Goal: Task Accomplishment & Management: Use online tool/utility

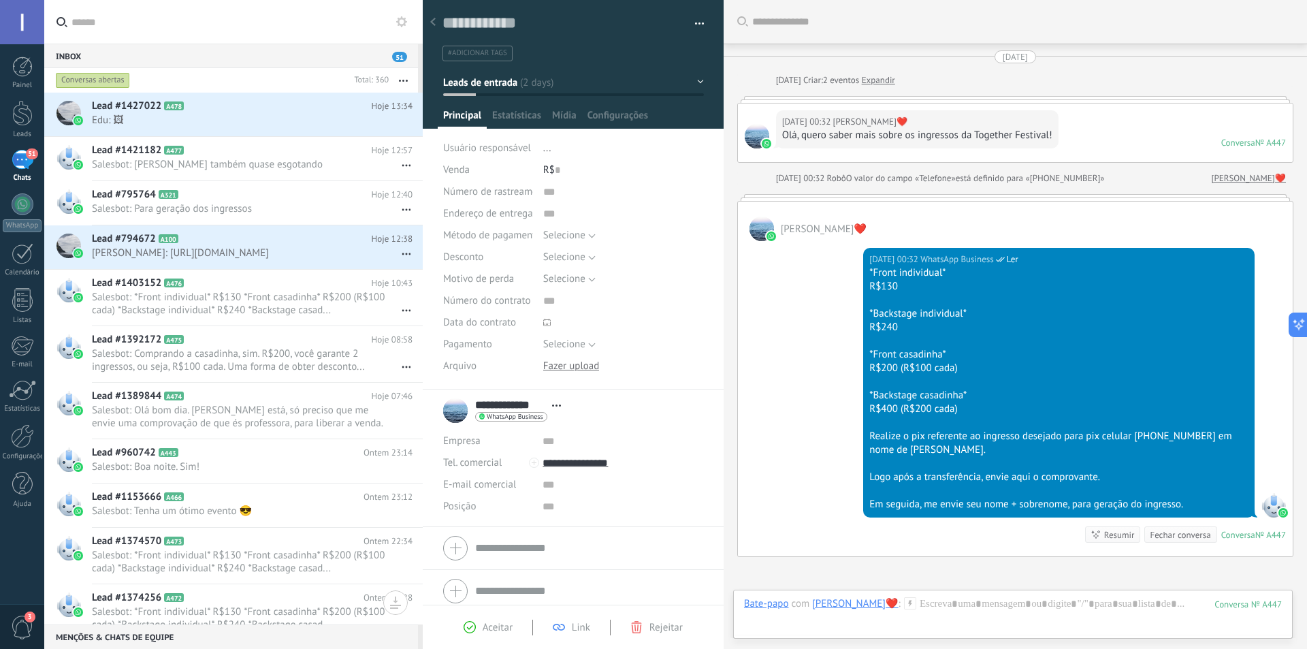
scroll to position [20, 0]
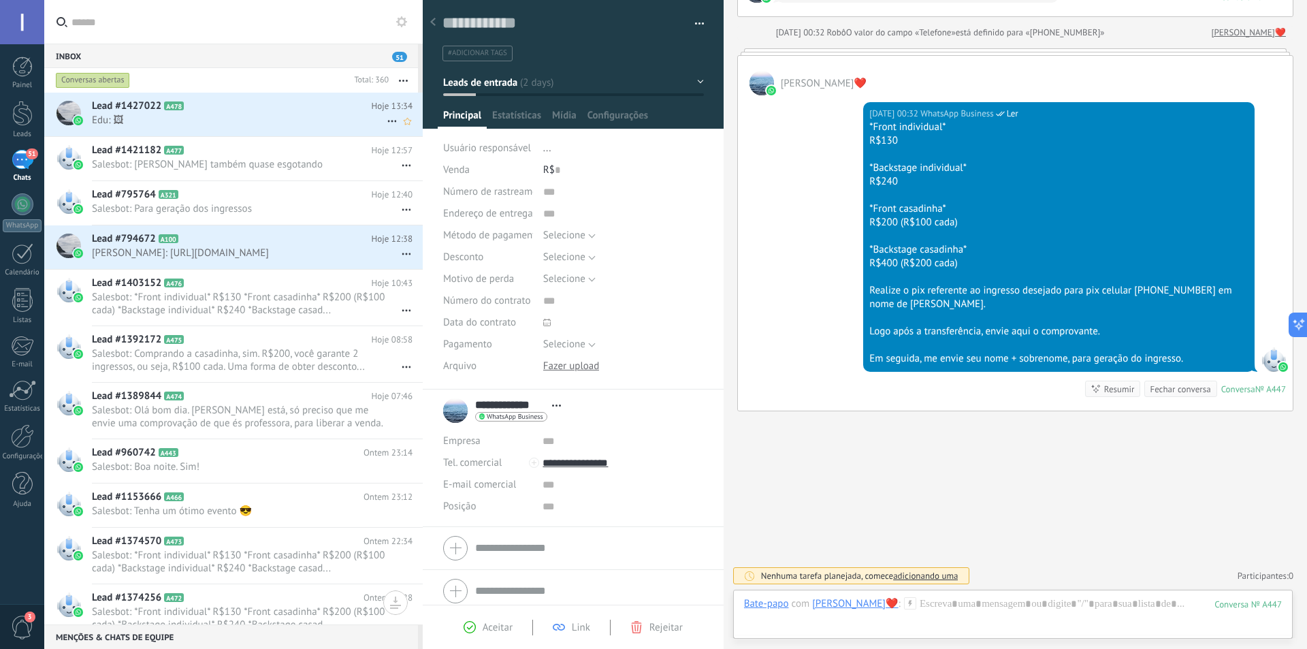
click at [218, 107] on h2 "Lead #1427022 A478" at bounding box center [232, 106] width 280 height 14
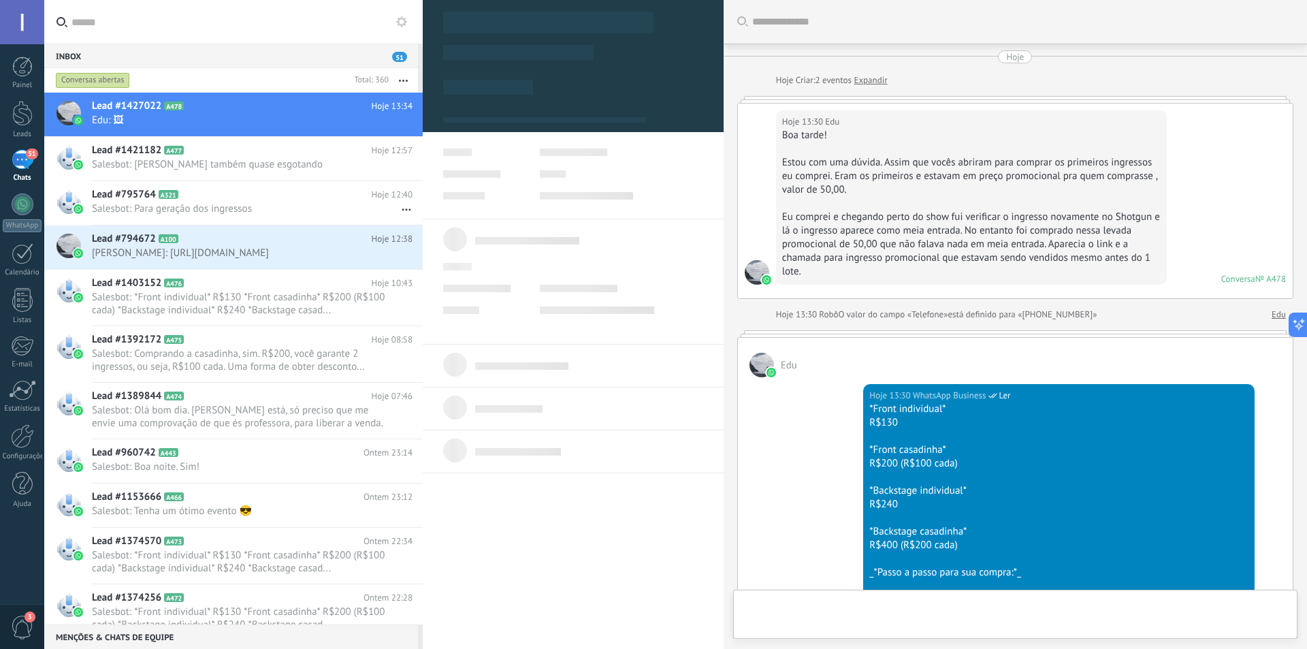
type textarea "**********"
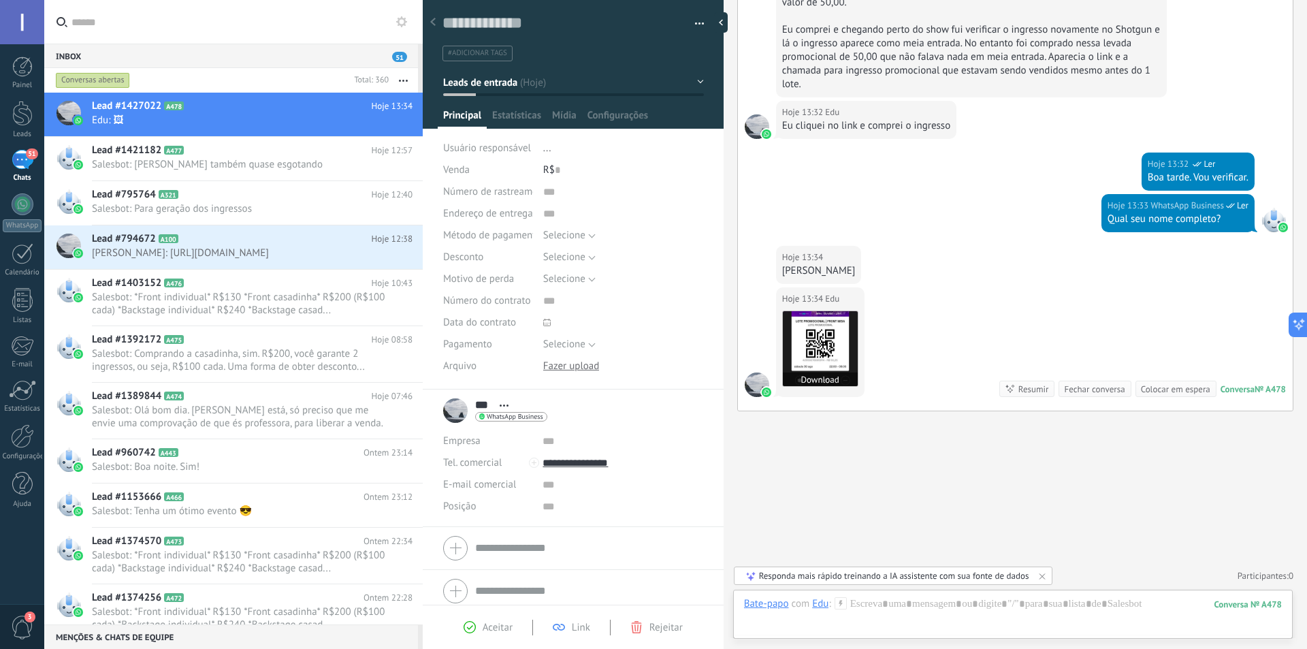
click at [813, 344] on img at bounding box center [820, 348] width 75 height 75
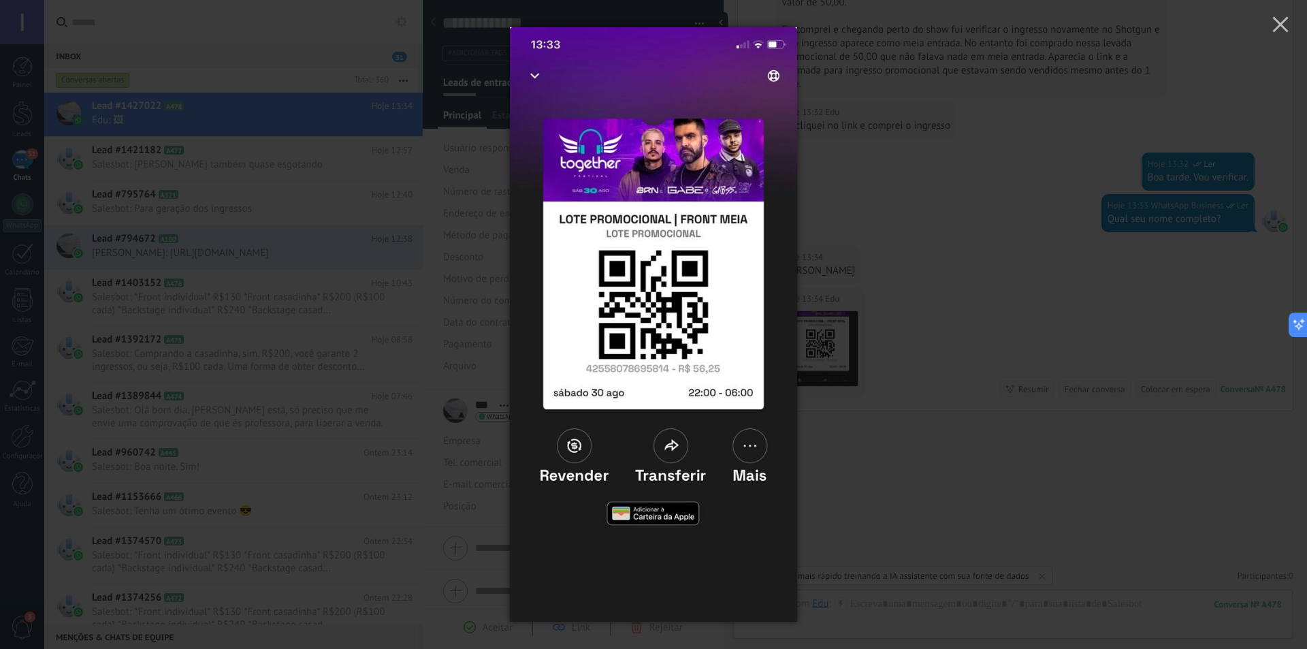
click at [944, 231] on div at bounding box center [653, 324] width 1307 height 649
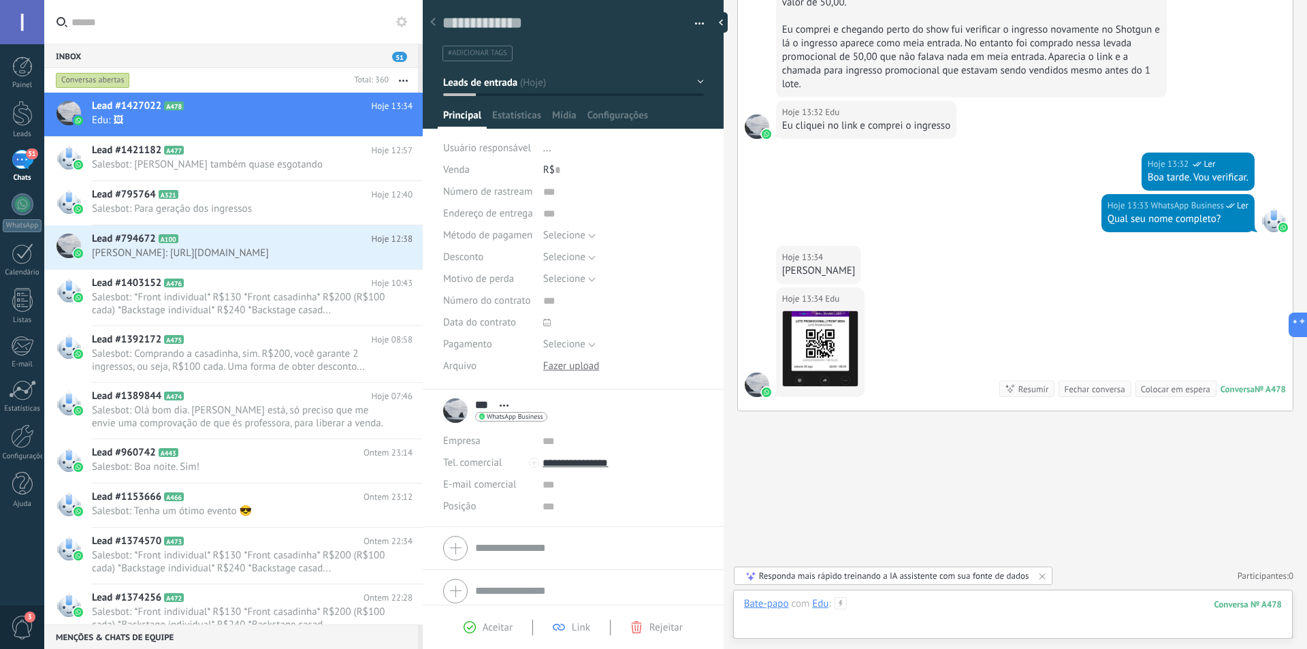
click at [895, 604] on div at bounding box center [1013, 617] width 538 height 41
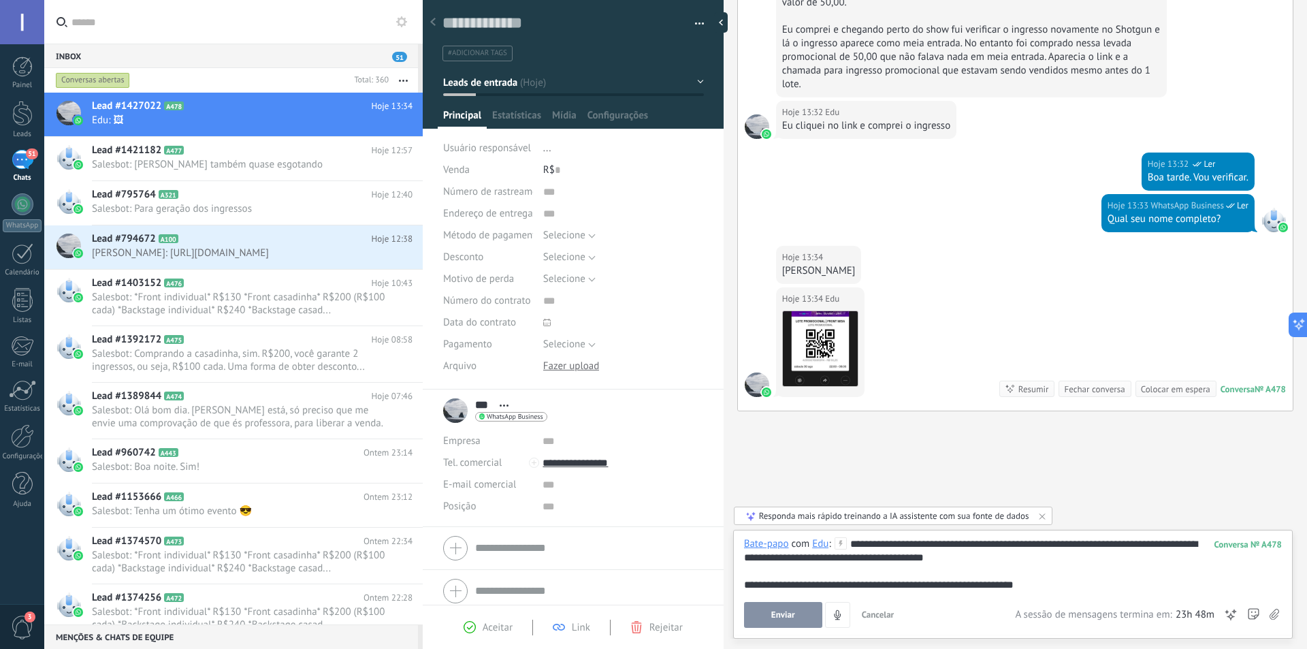
click at [1064, 549] on div "**********" at bounding box center [1013, 564] width 538 height 54
click at [1060, 585] on div "**********" at bounding box center [1013, 564] width 538 height 54
click at [1122, 585] on div "**********" at bounding box center [1013, 564] width 538 height 54
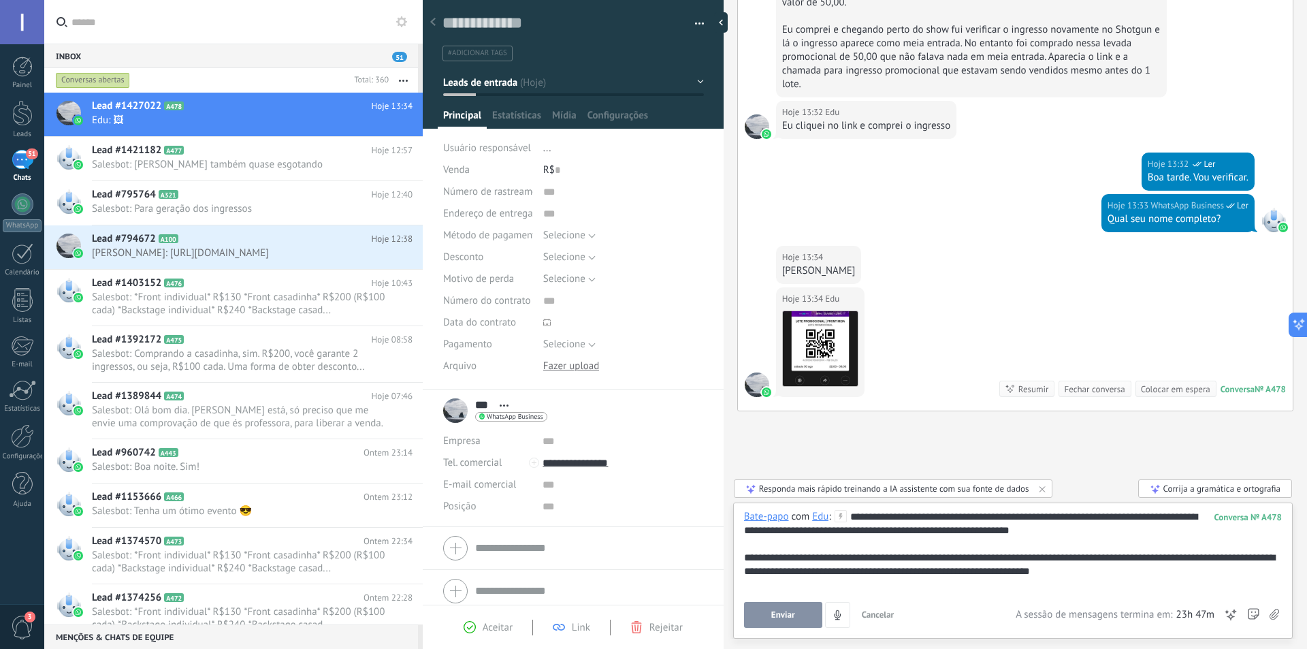
click at [761, 617] on button "Enviar" at bounding box center [783, 615] width 78 height 26
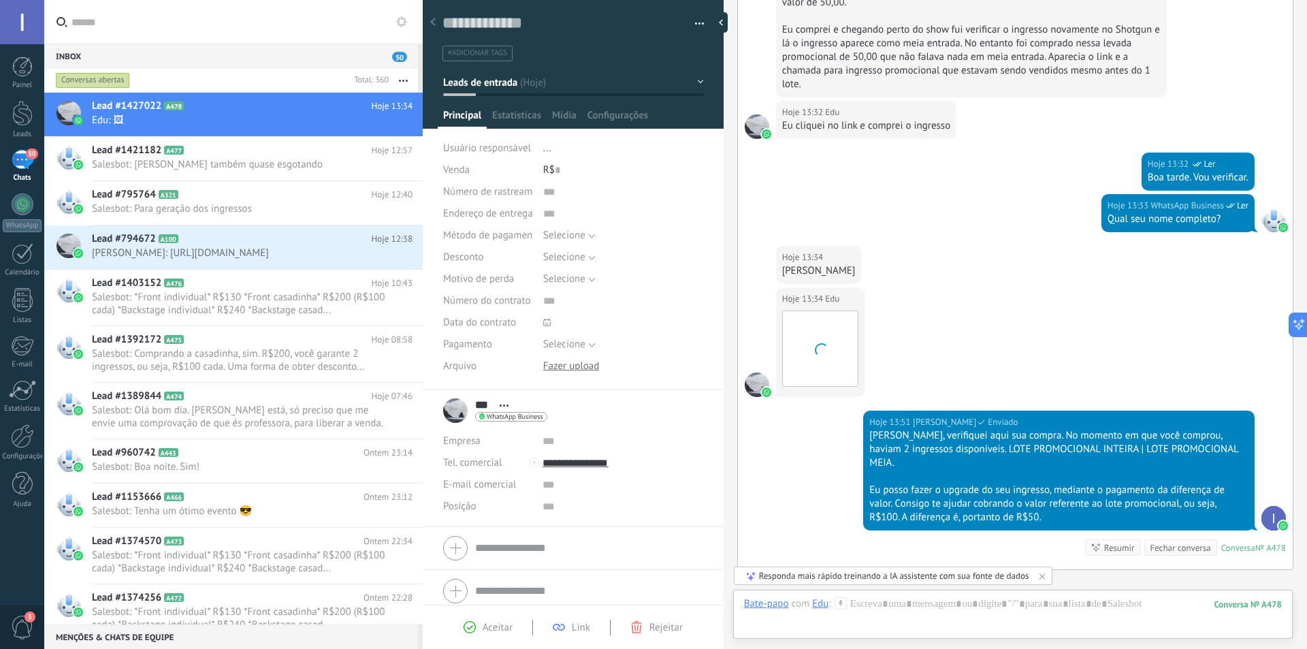
scroll to position [943, 0]
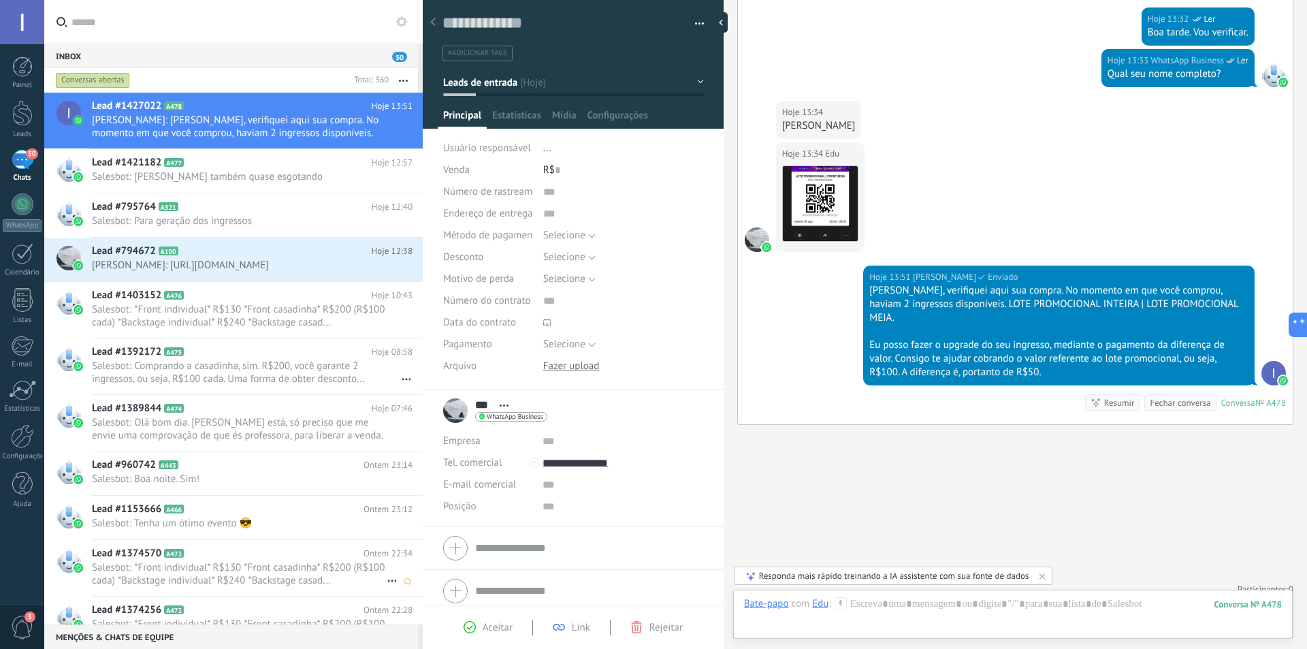
click at [241, 587] on span "Salesbot: *Front individual* R$130 *Front casadinha* R$200 (R$100 cada) *Backst…" at bounding box center [239, 574] width 295 height 26
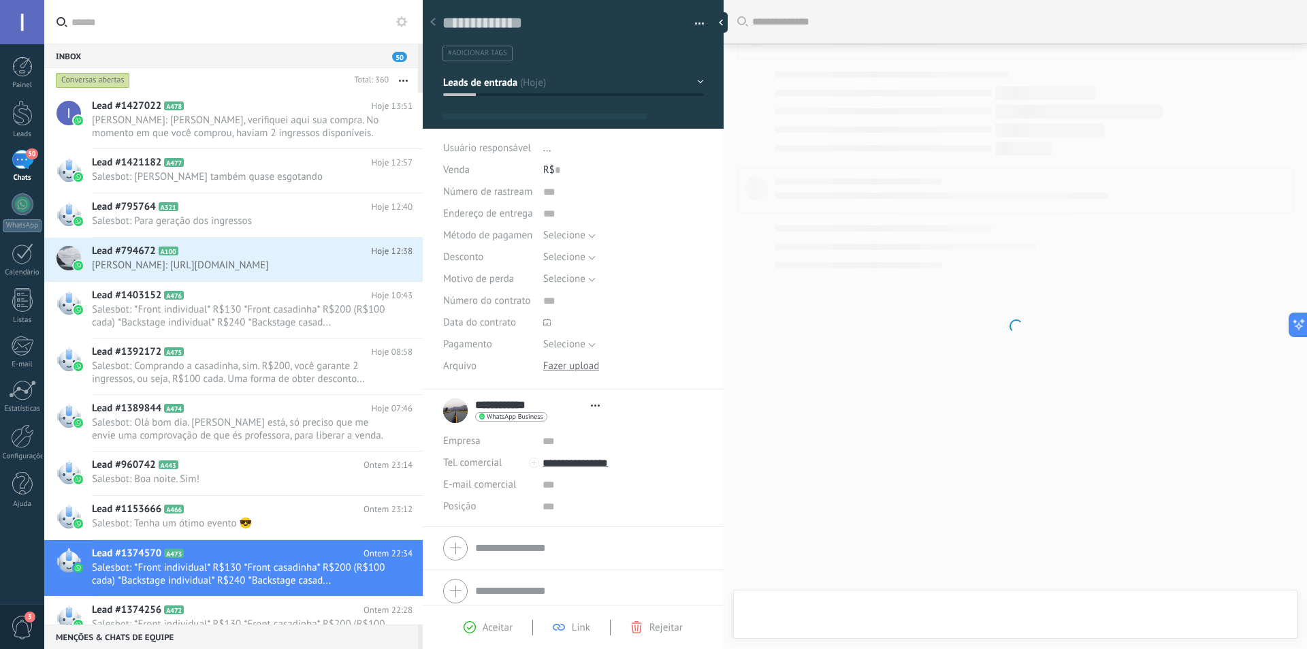
scroll to position [20, 0]
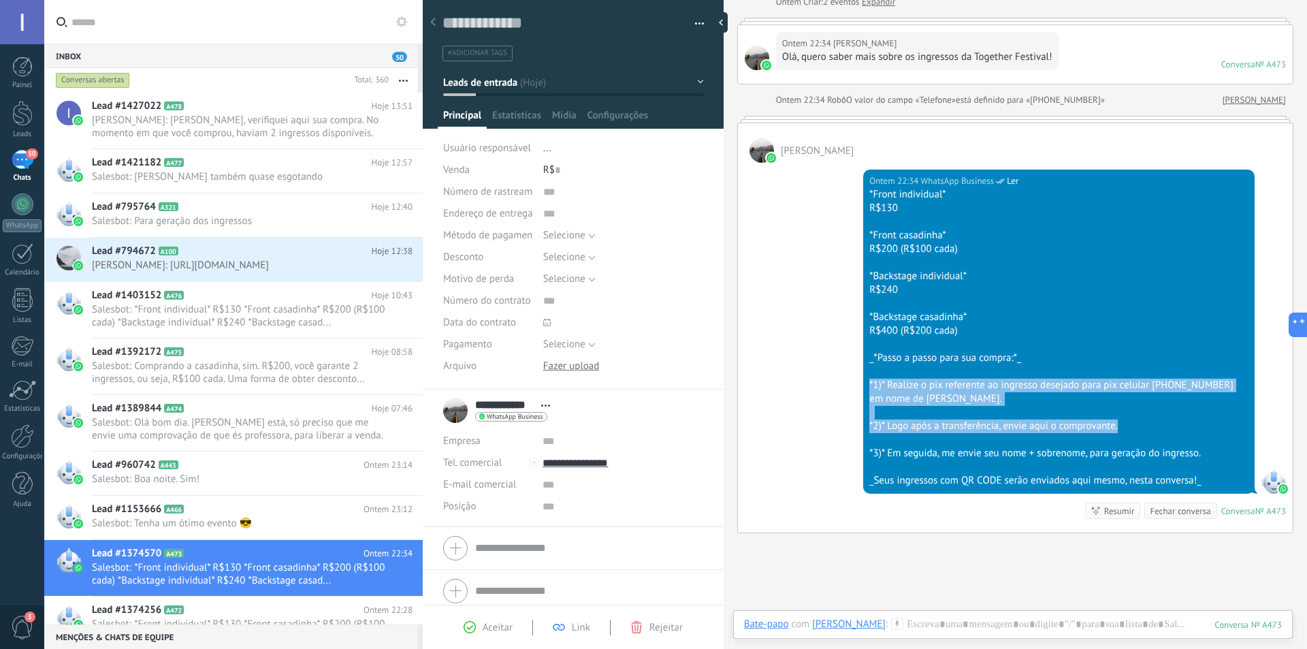
drag, startPoint x: 868, startPoint y: 381, endPoint x: 1118, endPoint y: 427, distance: 254.7
click at [1118, 427] on div "*Front individual* R$130 *Front casadinha* R$200 (R$100 cada) *Backstage indivi…" at bounding box center [1058, 337] width 379 height 299
copy div "*1)* Realize o pix referente ao ingresso desejado para pix celular [PHONE_NUMBE…"
click at [210, 116] on span "[PERSON_NAME]: [PERSON_NAME], verifiquei aqui sua compra. No momento em que voc…" at bounding box center [239, 127] width 295 height 26
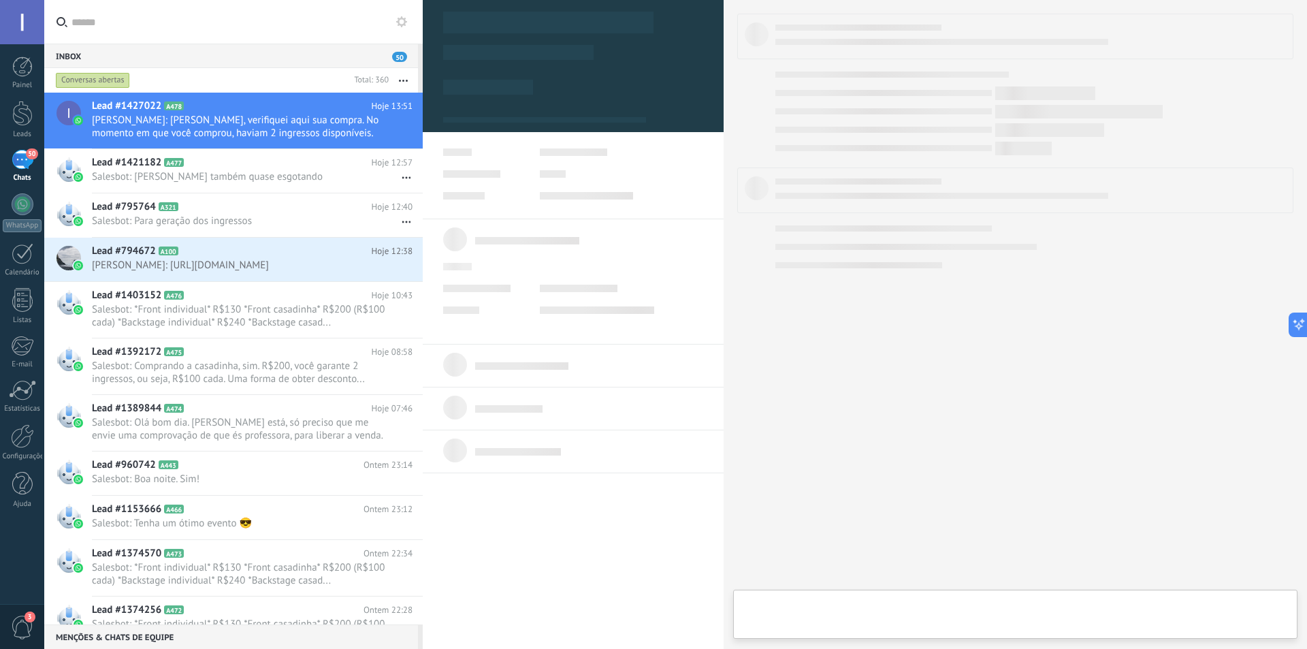
type textarea "**********"
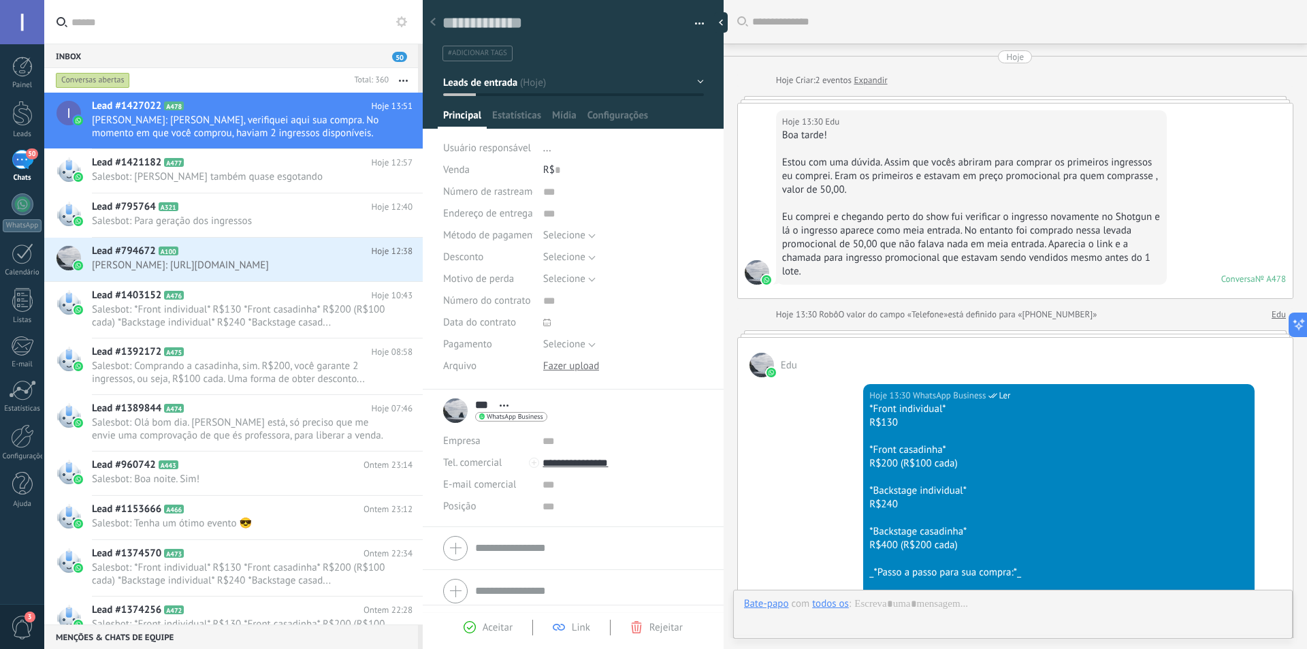
scroll to position [943, 0]
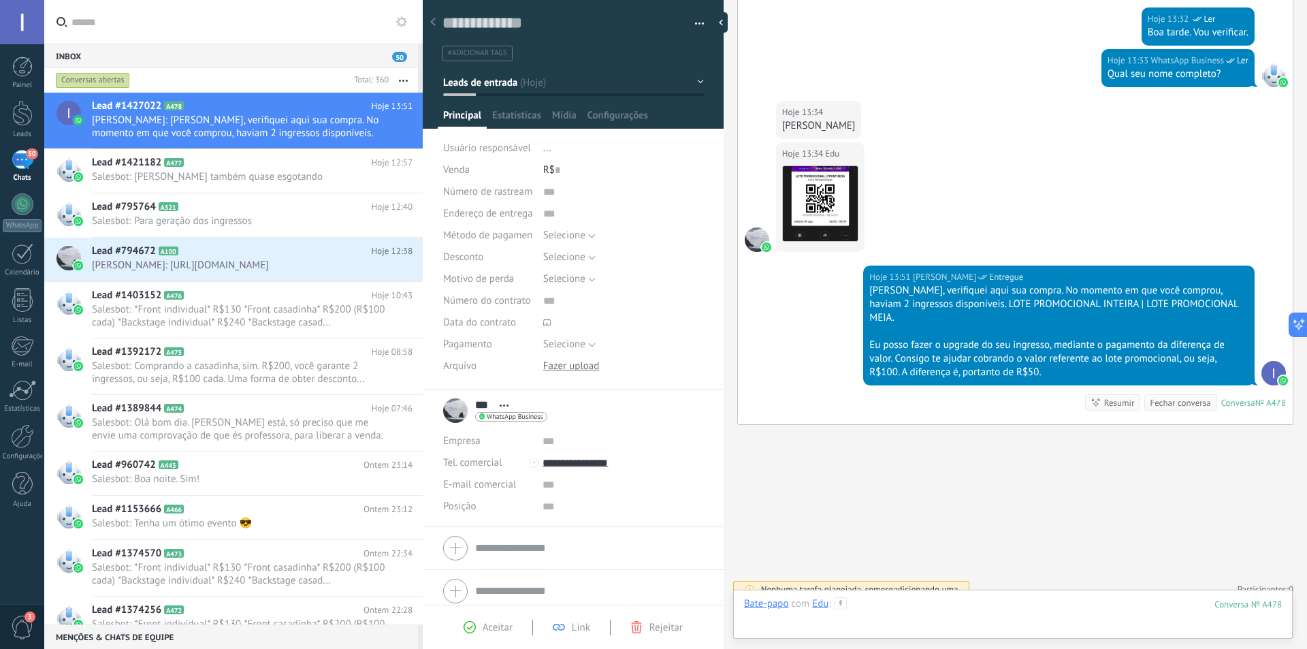
click at [894, 606] on div at bounding box center [1013, 617] width 538 height 41
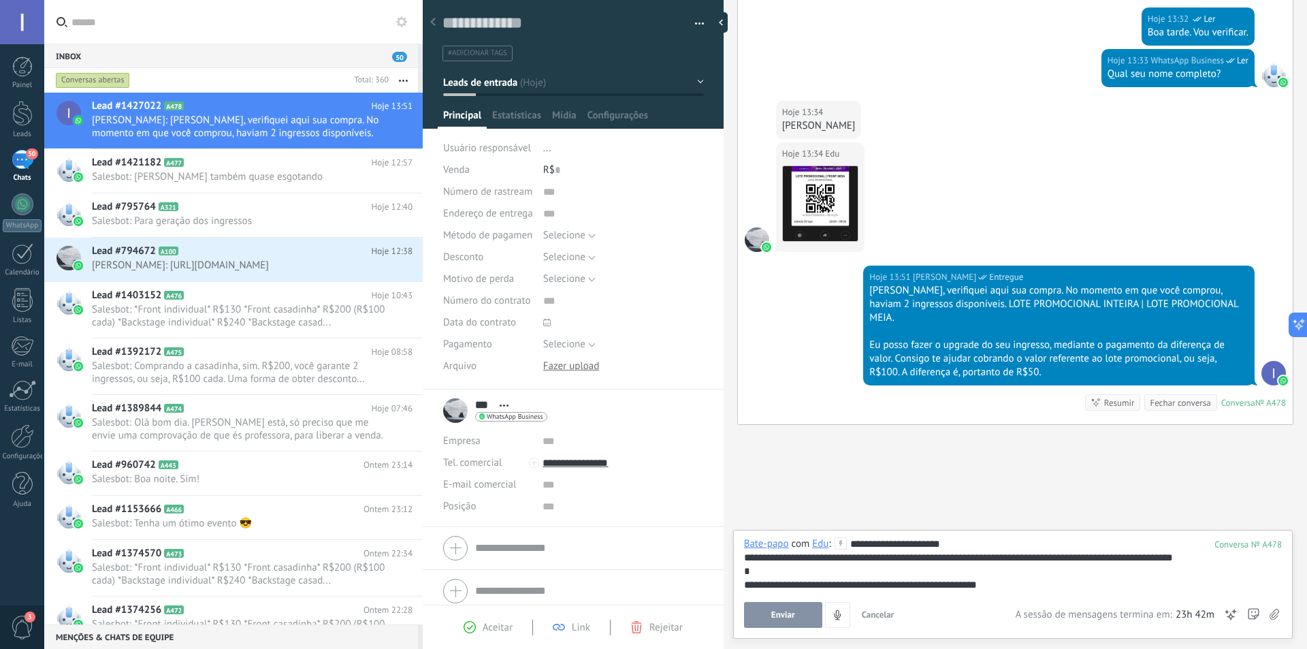
click at [755, 556] on div "**********" at bounding box center [1013, 564] width 538 height 54
drag, startPoint x: 874, startPoint y: 557, endPoint x: 951, endPoint y: 558, distance: 77.6
click at [951, 558] on div "**********" at bounding box center [1013, 564] width 538 height 54
click at [1079, 585] on div "**********" at bounding box center [1013, 585] width 538 height 14
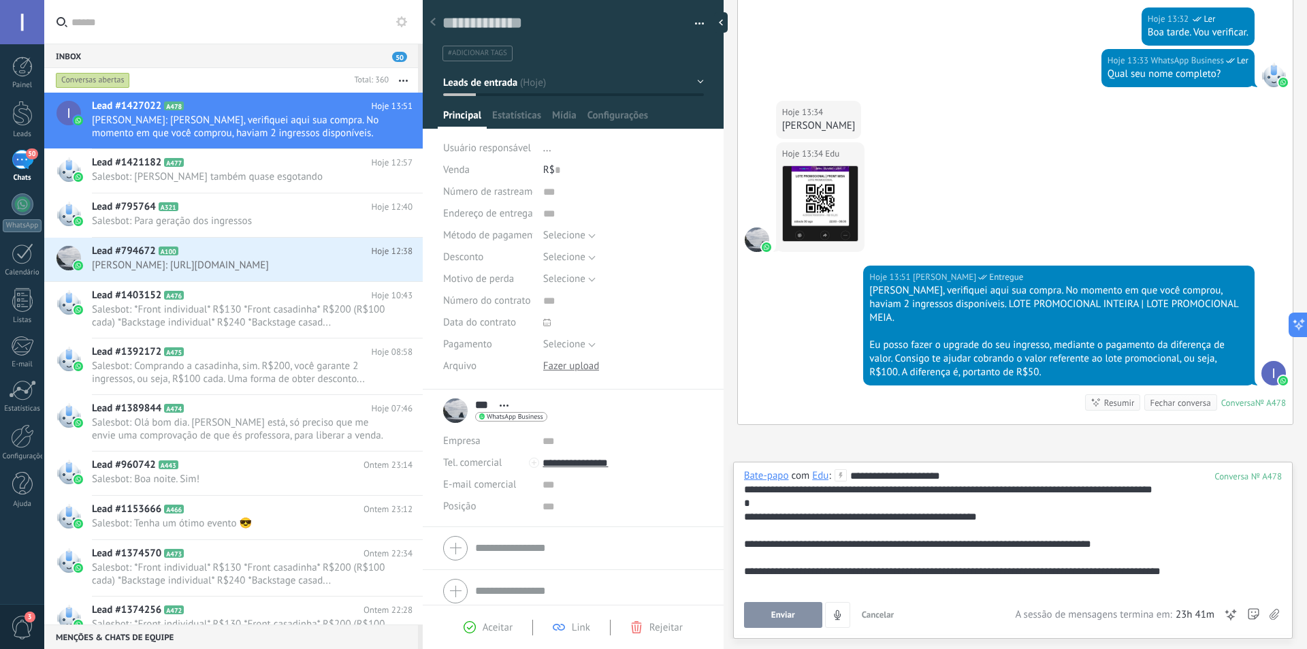
click at [760, 628] on div "**********" at bounding box center [1012, 549] width 559 height 177
click at [778, 604] on button "Enviar" at bounding box center [783, 615] width 78 height 26
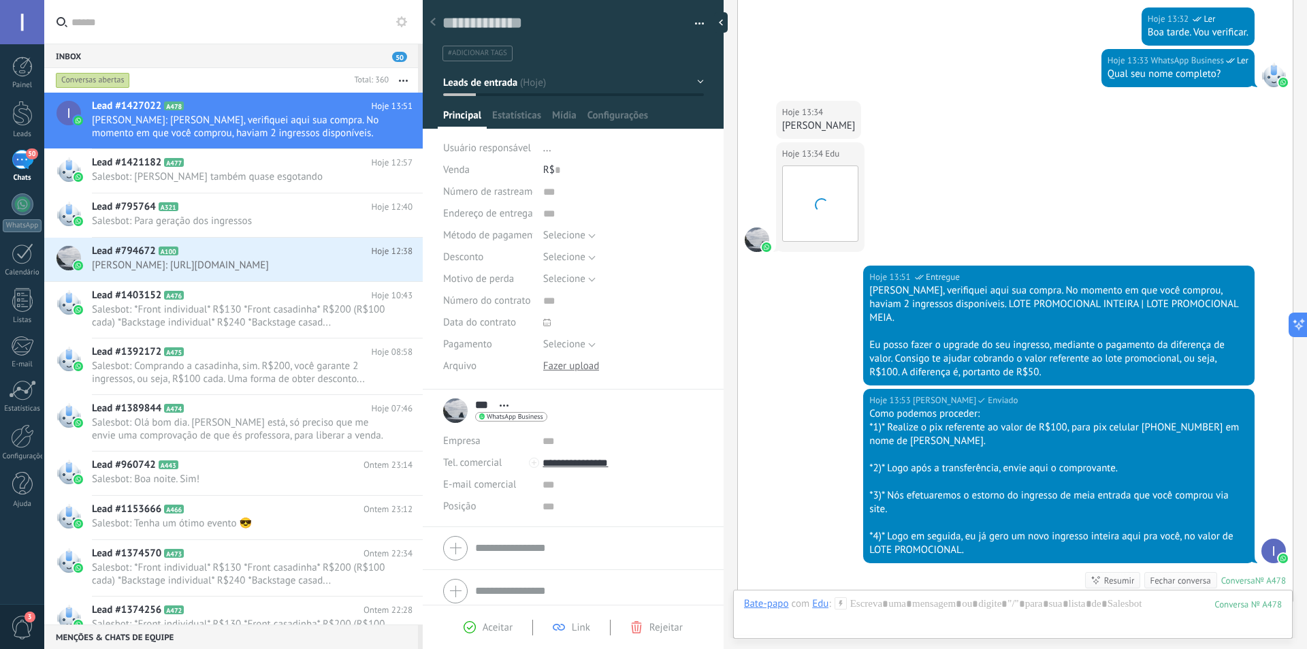
scroll to position [1121, 0]
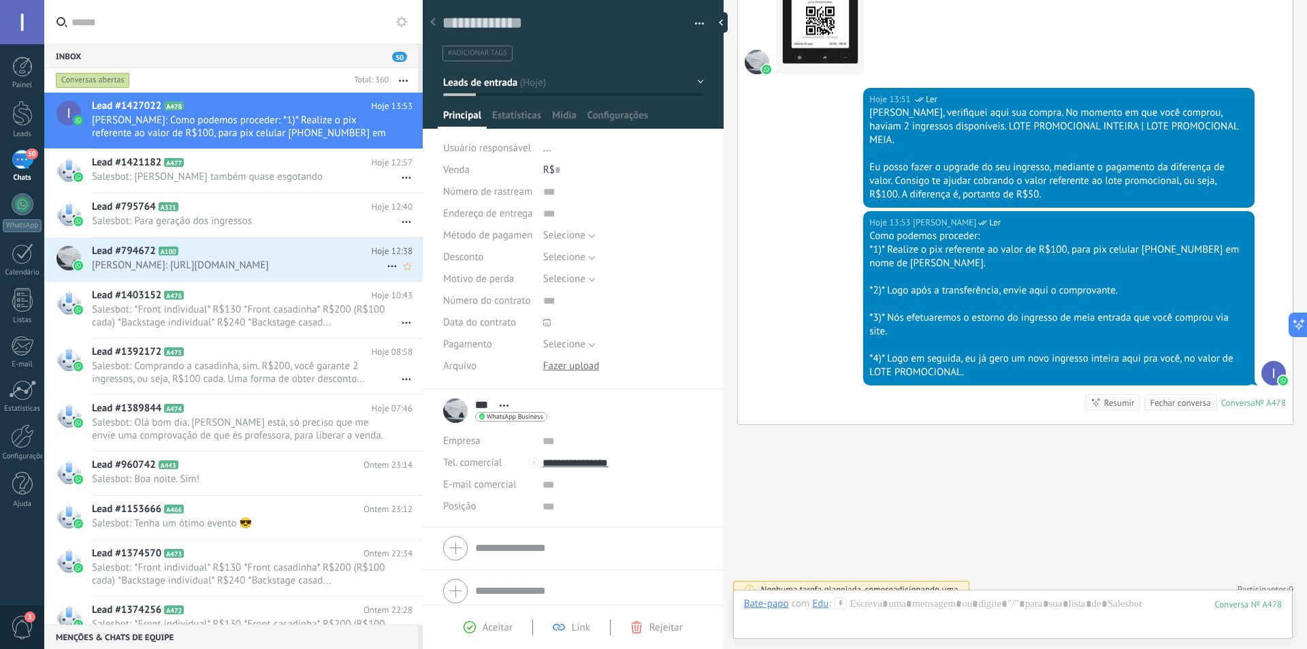
click at [186, 280] on div "Lead #794672 A100 Hoje 12:38 [PERSON_NAME]: [URL][DOMAIN_NAME]" at bounding box center [257, 259] width 331 height 43
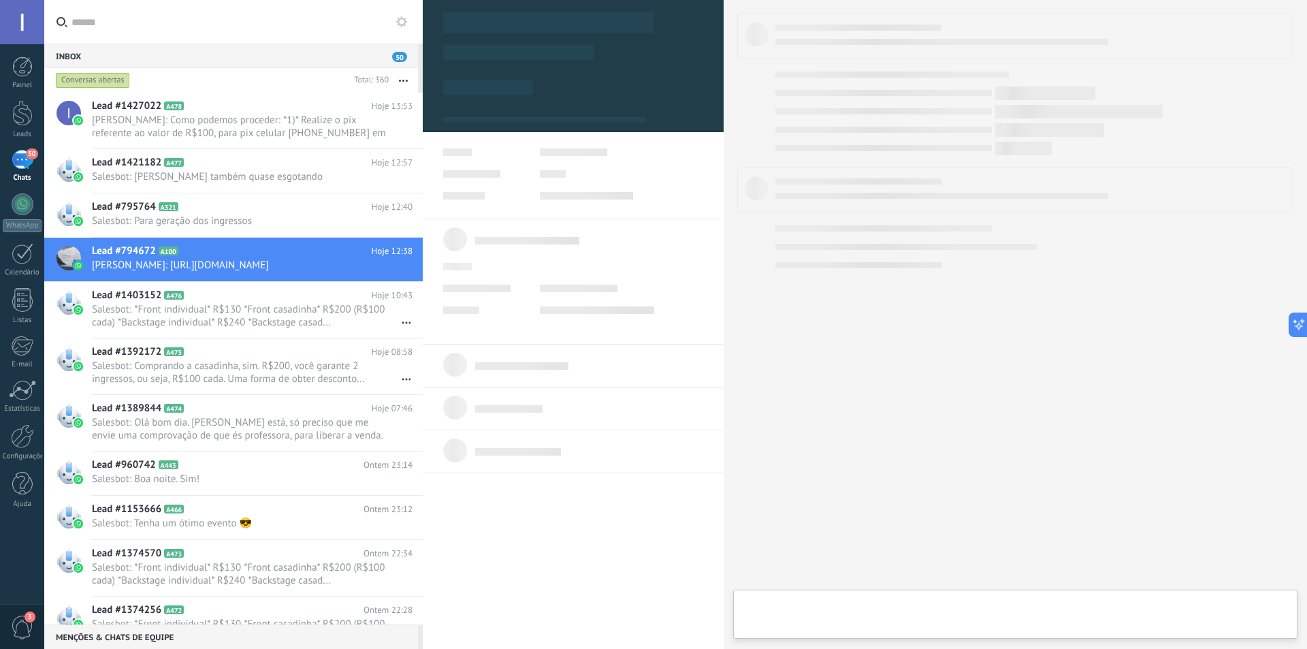
type textarea "**********"
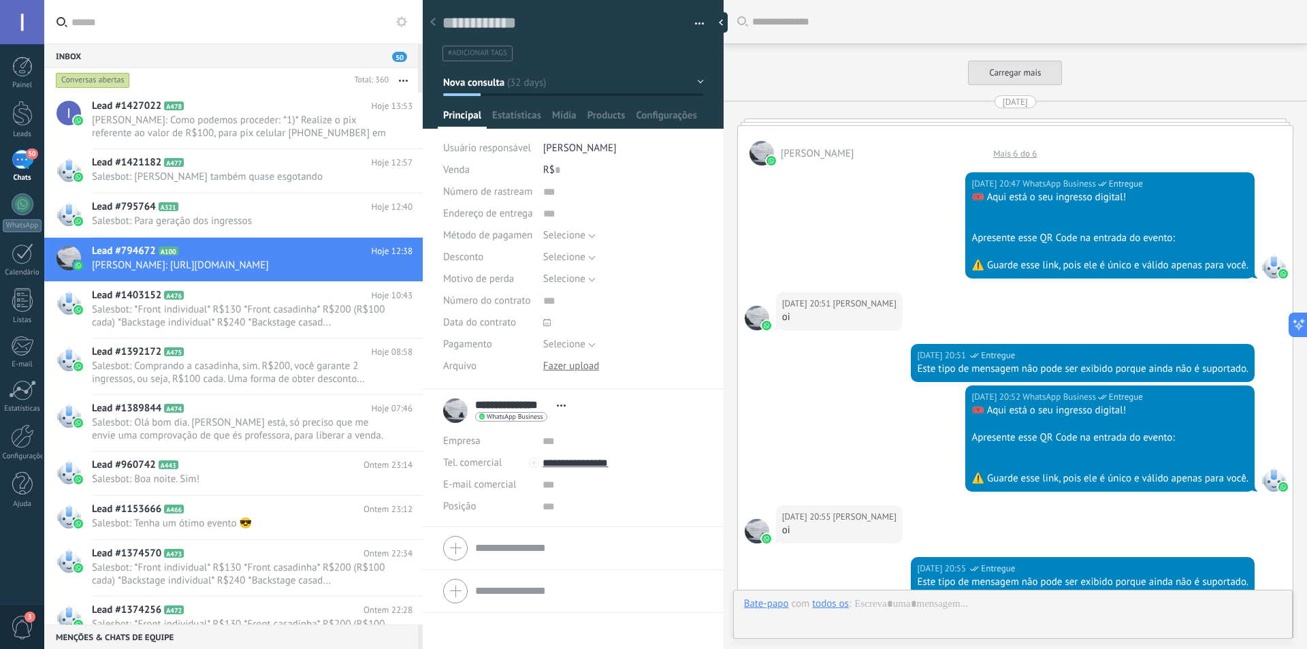
scroll to position [1969, 0]
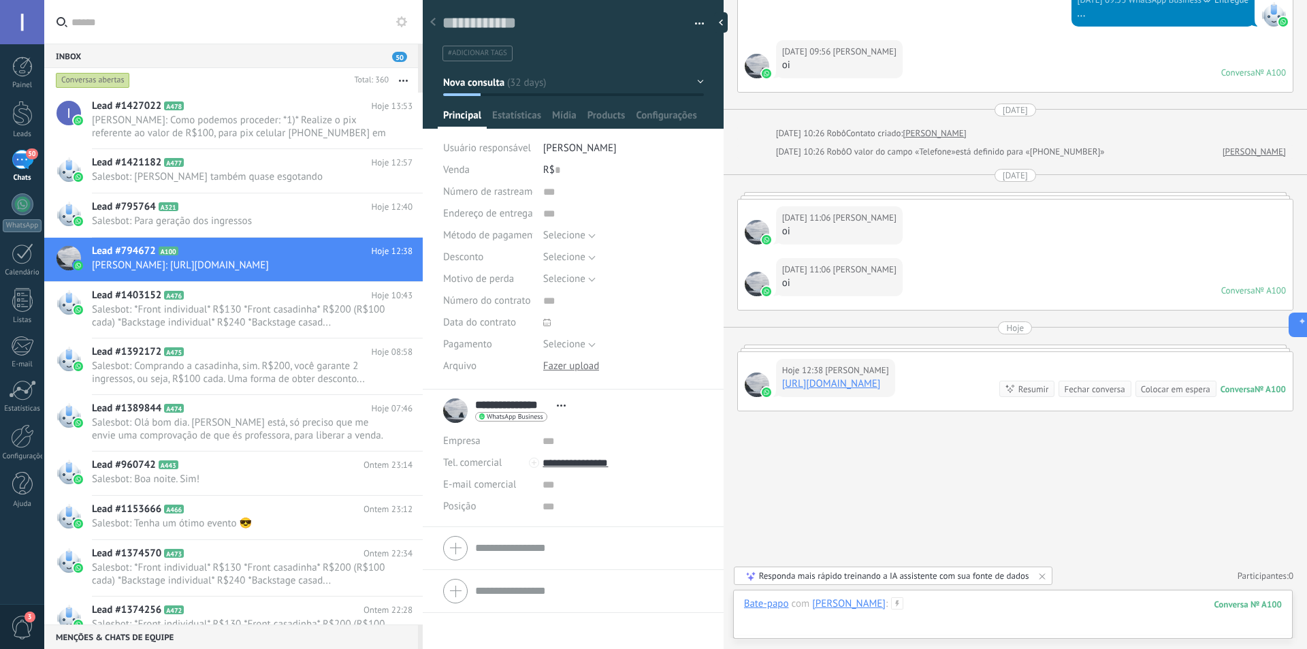
click at [951, 606] on div at bounding box center [1013, 617] width 538 height 41
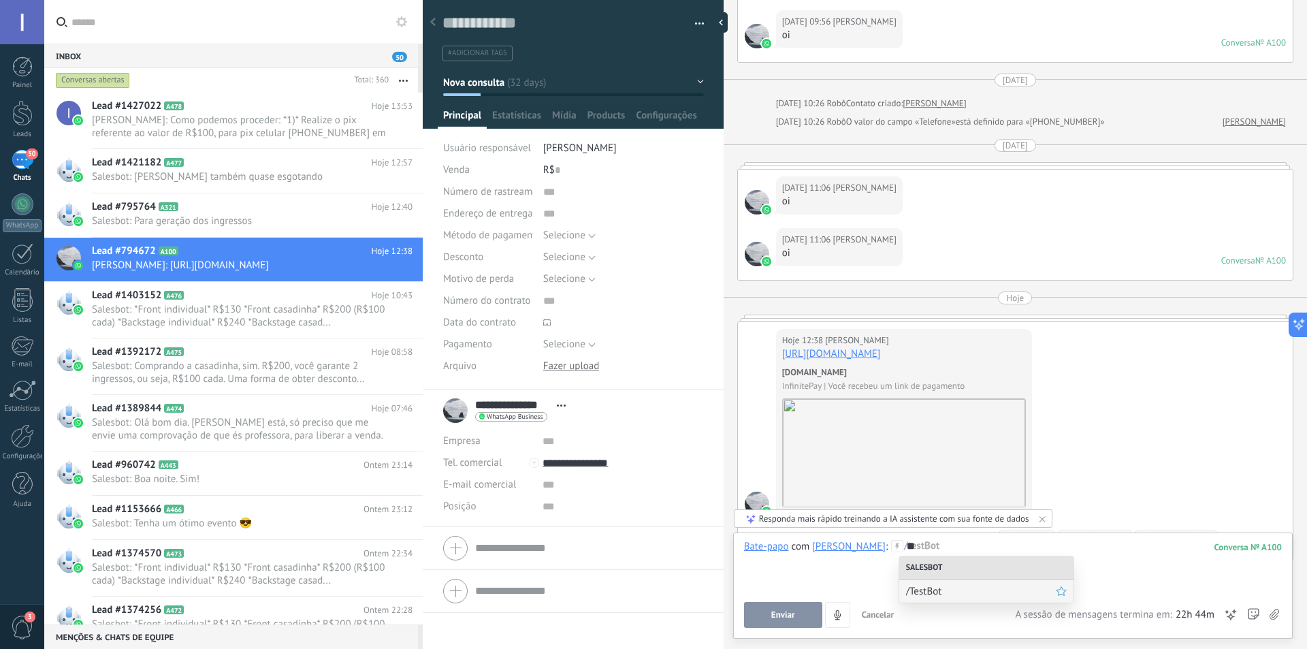
click at [934, 589] on span "/TestBot" at bounding box center [981, 591] width 150 height 13
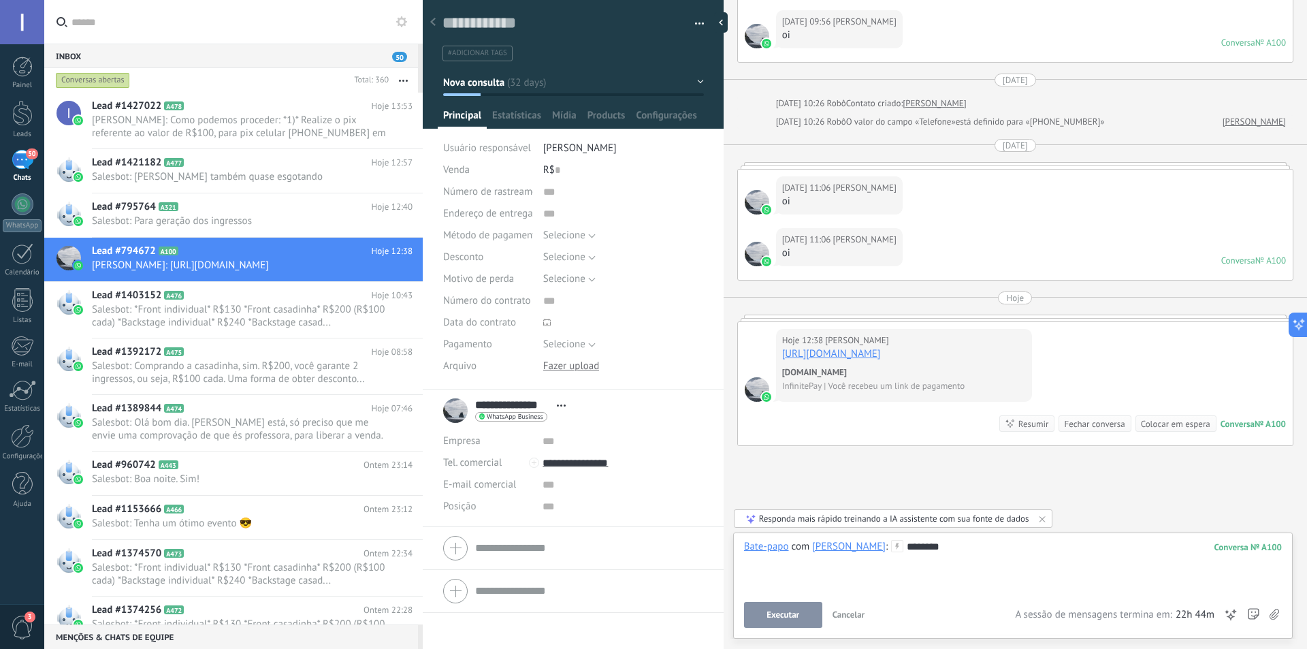
click at [794, 620] on button "Executar" at bounding box center [783, 615] width 78 height 26
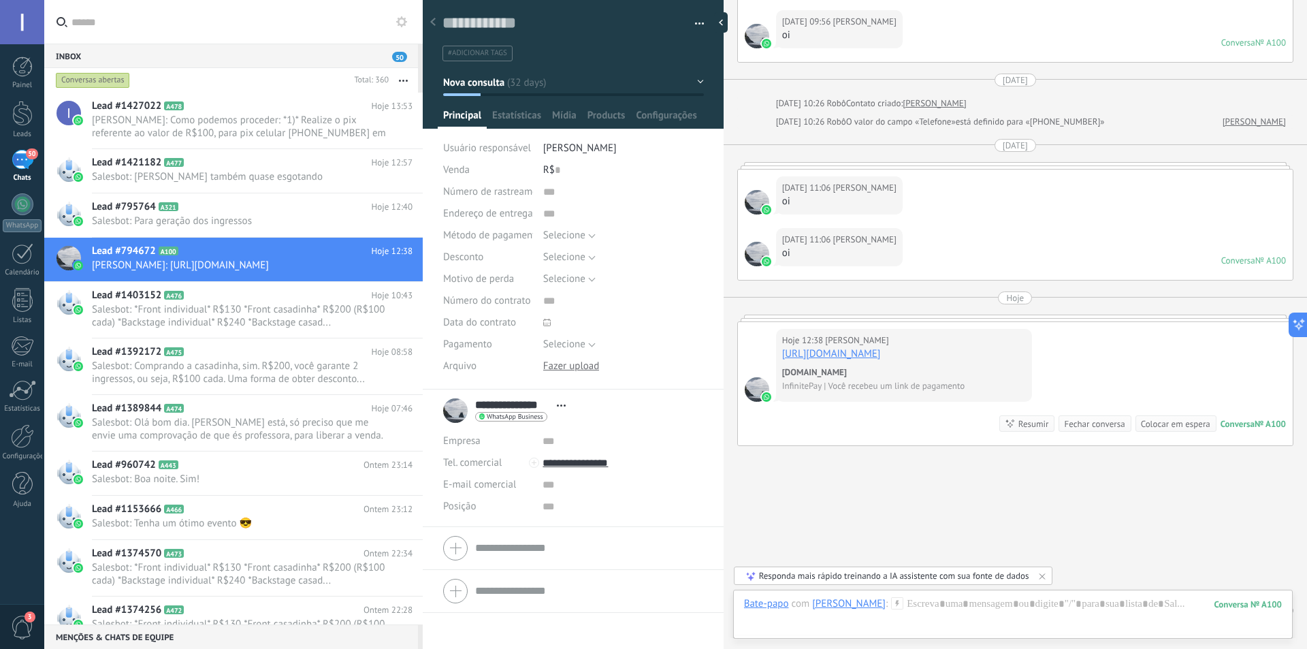
scroll to position [2004, 0]
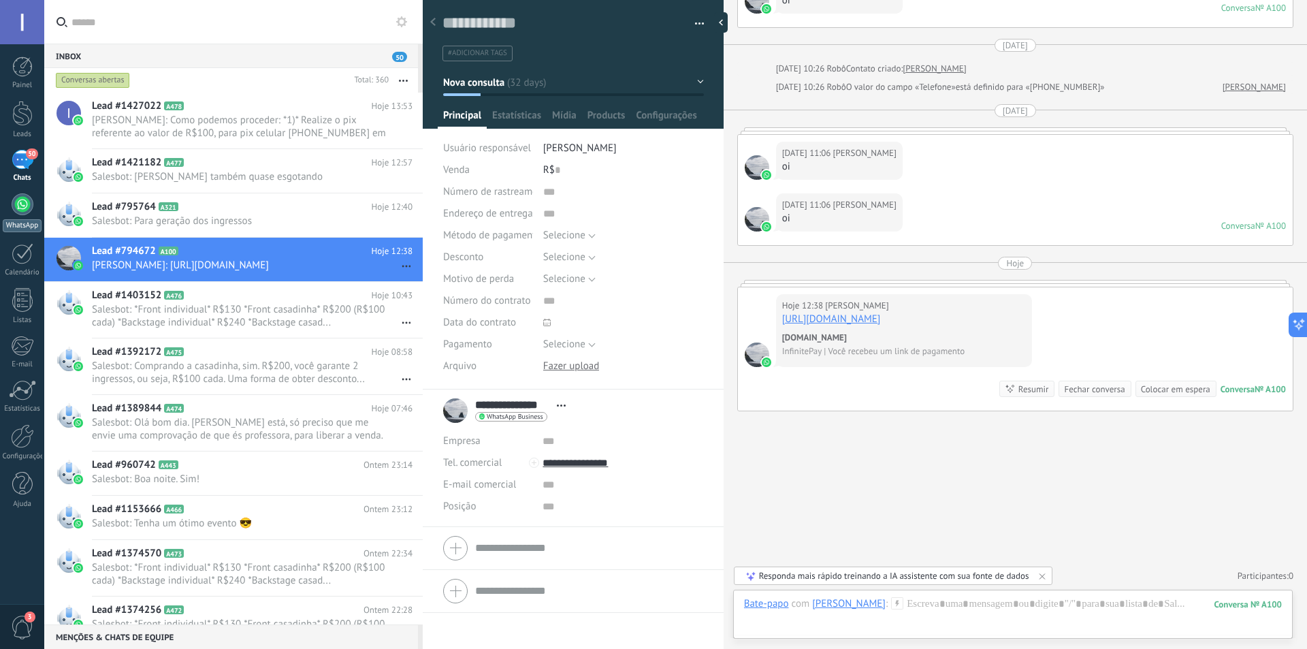
click at [22, 218] on link "WhatsApp" at bounding box center [22, 212] width 44 height 39
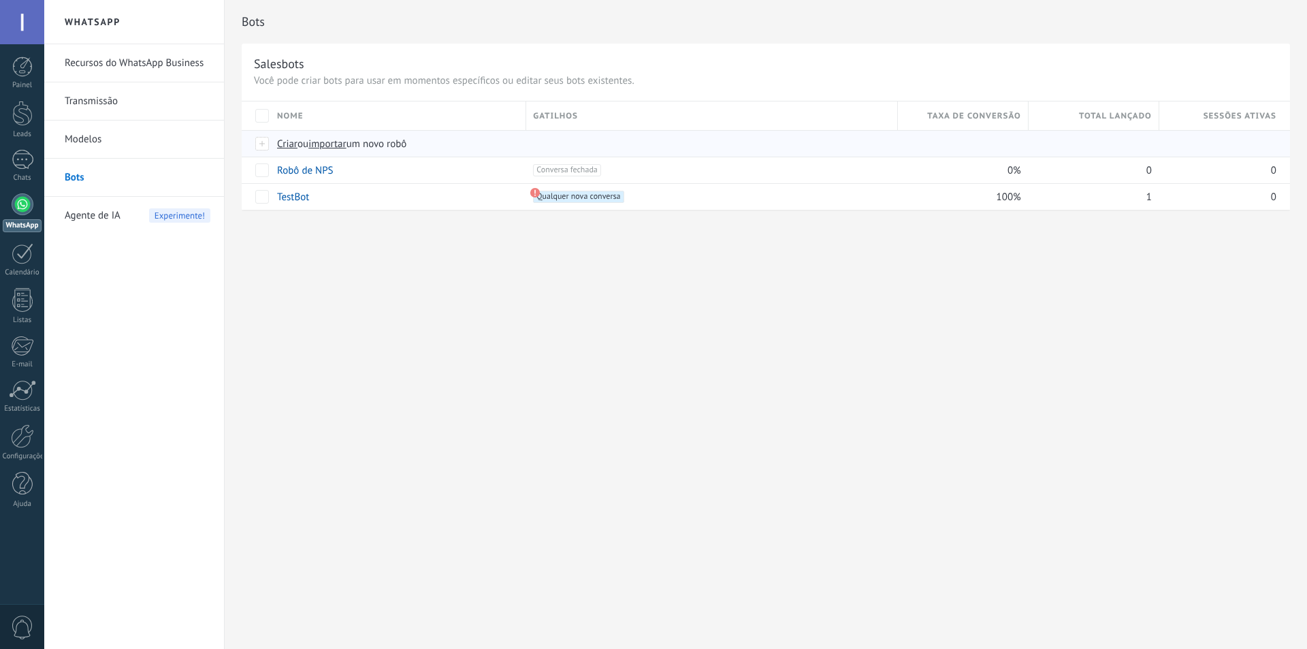
click at [329, 141] on span "importar" at bounding box center [327, 143] width 38 height 13
click at [0, 0] on input "importar um novo robô" at bounding box center [0, 0] width 0 height 0
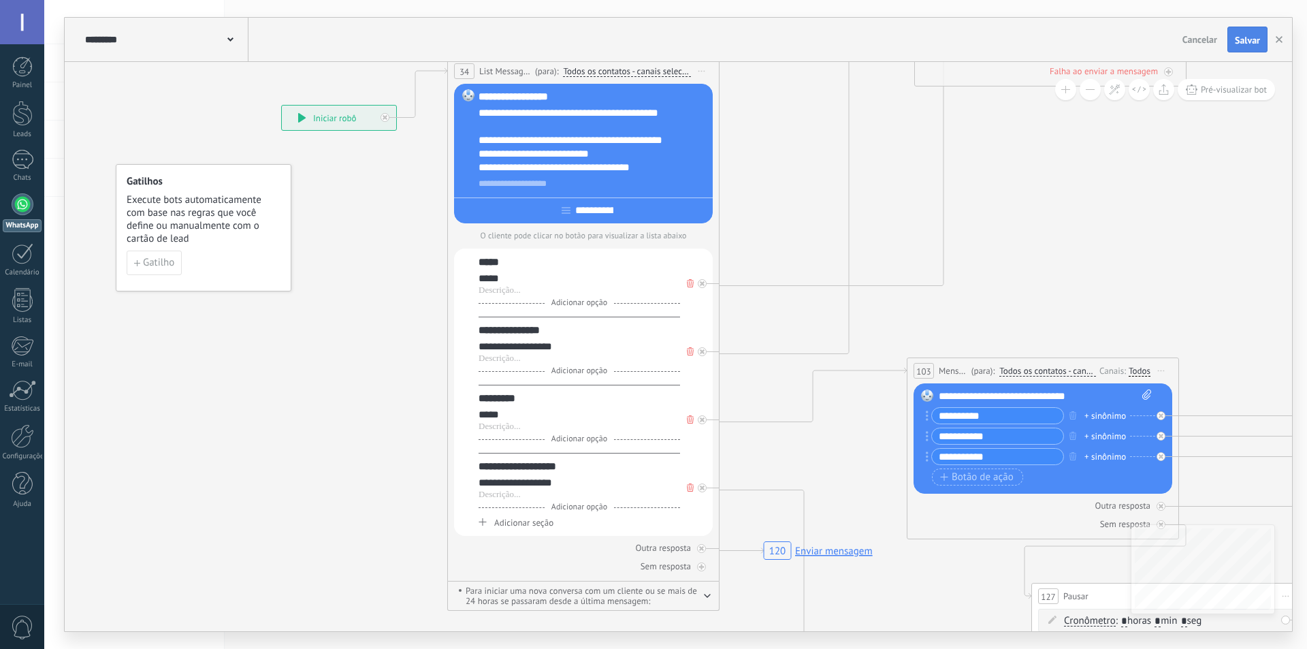
click at [1250, 40] on span "Salvar" at bounding box center [1247, 40] width 25 height 10
click at [22, 170] on link "Chats" at bounding box center [22, 166] width 44 height 33
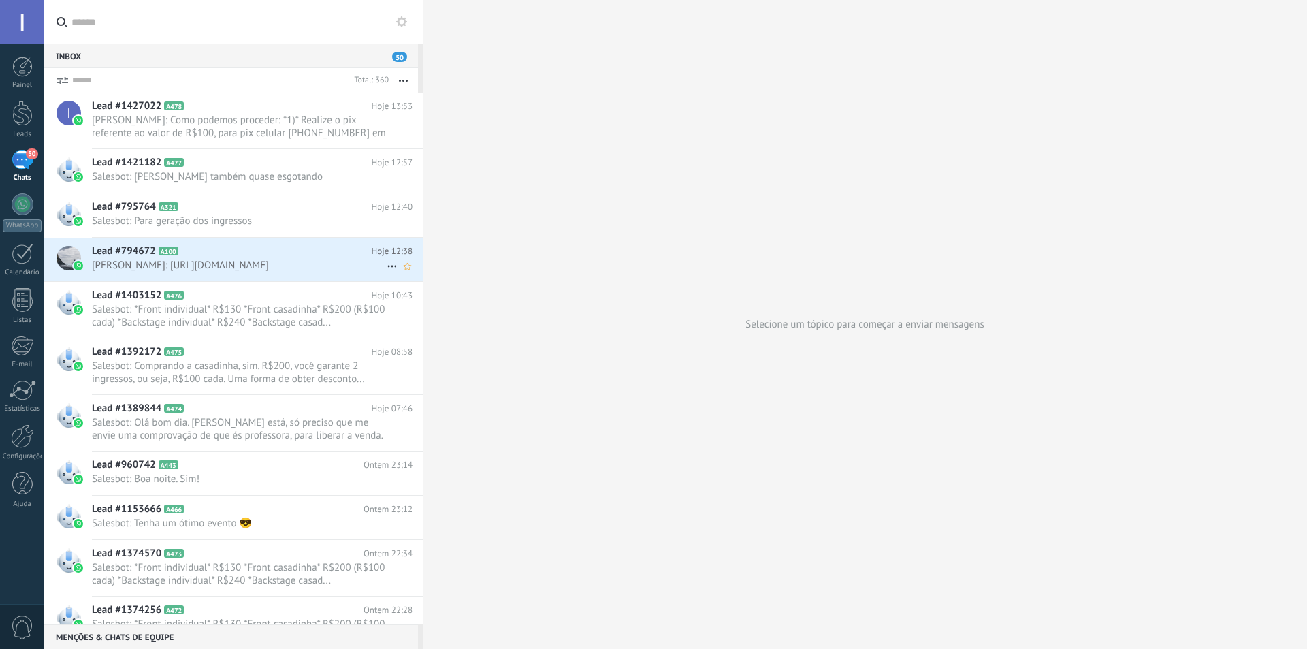
click at [238, 272] on span "[PERSON_NAME]: [URL][DOMAIN_NAME]" at bounding box center [239, 265] width 295 height 13
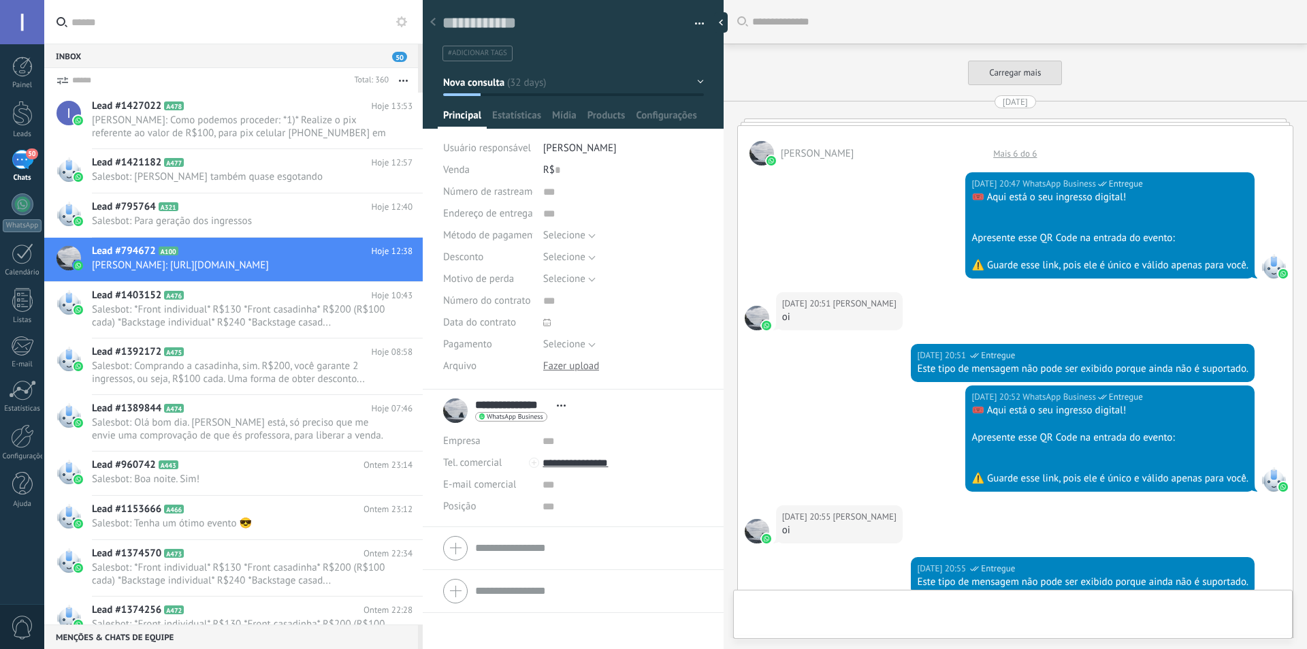
scroll to position [1969, 0]
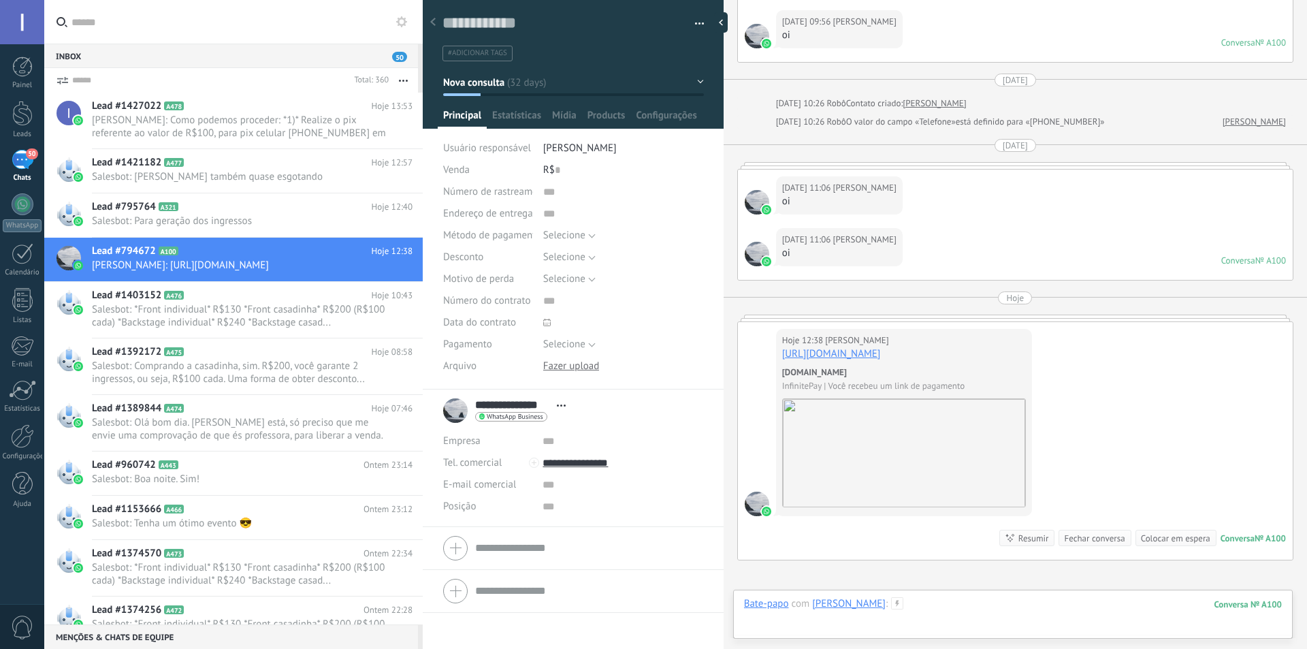
click at [1021, 613] on div at bounding box center [1013, 617] width 538 height 41
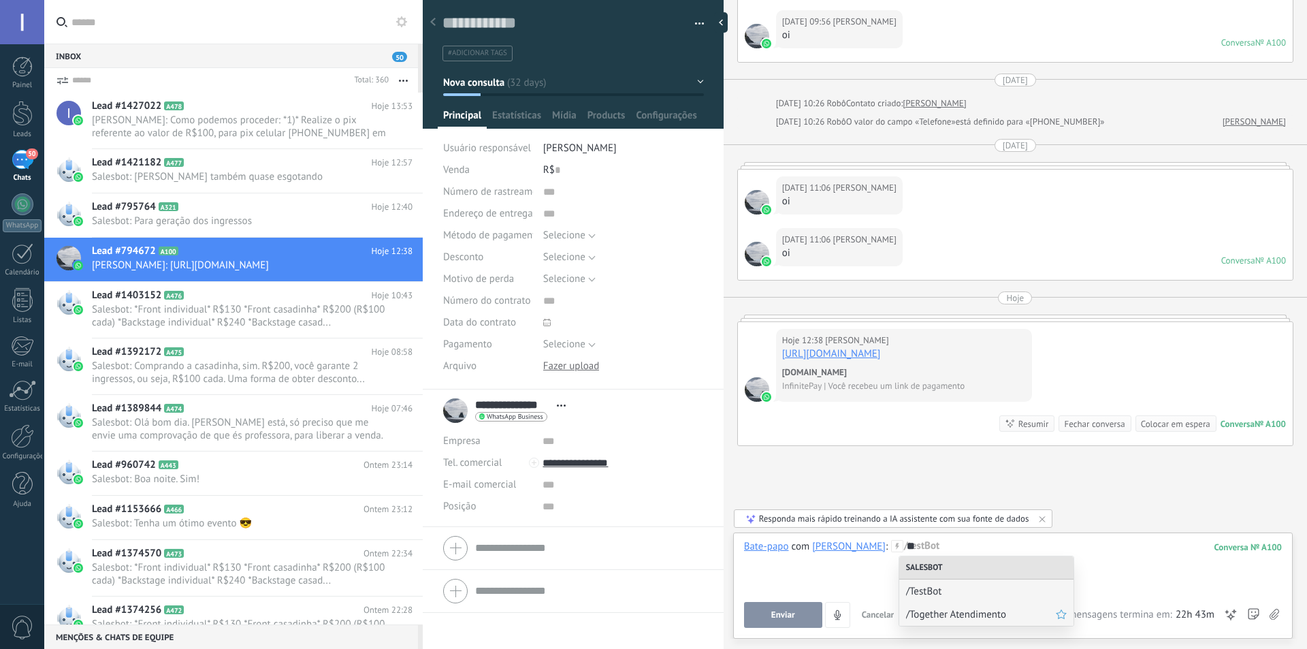
click at [968, 617] on span "/Together Atendimento" at bounding box center [981, 614] width 150 height 13
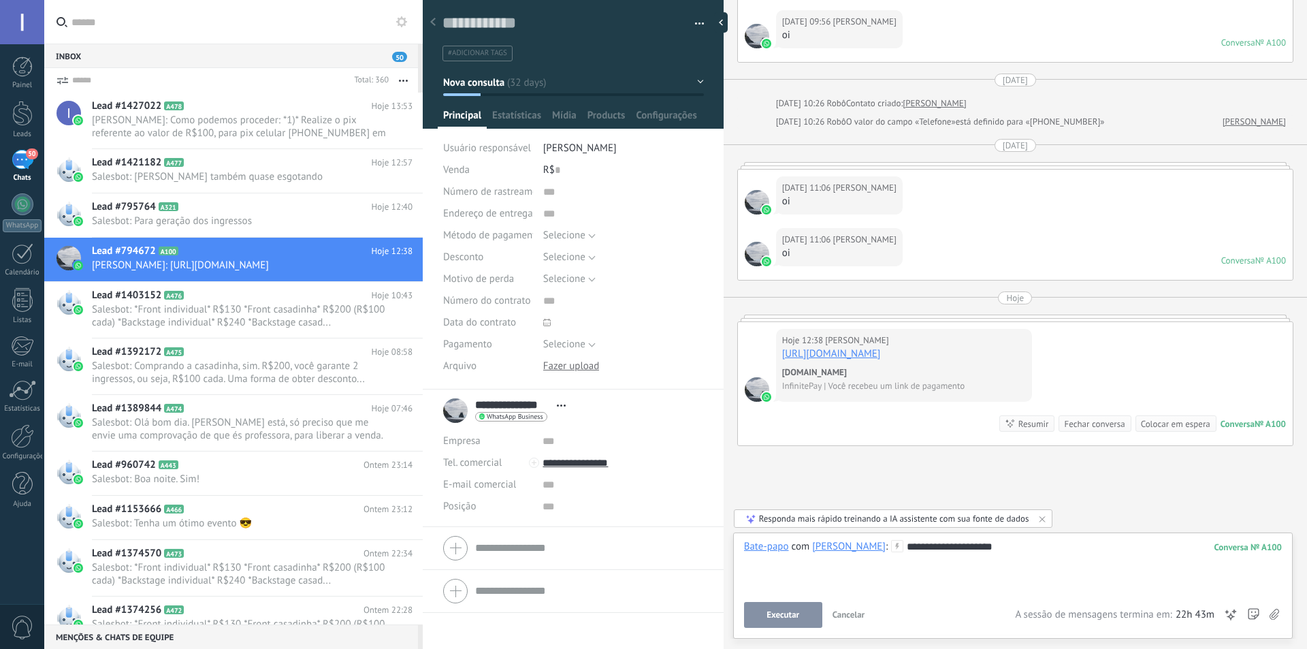
click at [787, 617] on span "Executar" at bounding box center [782, 615] width 33 height 10
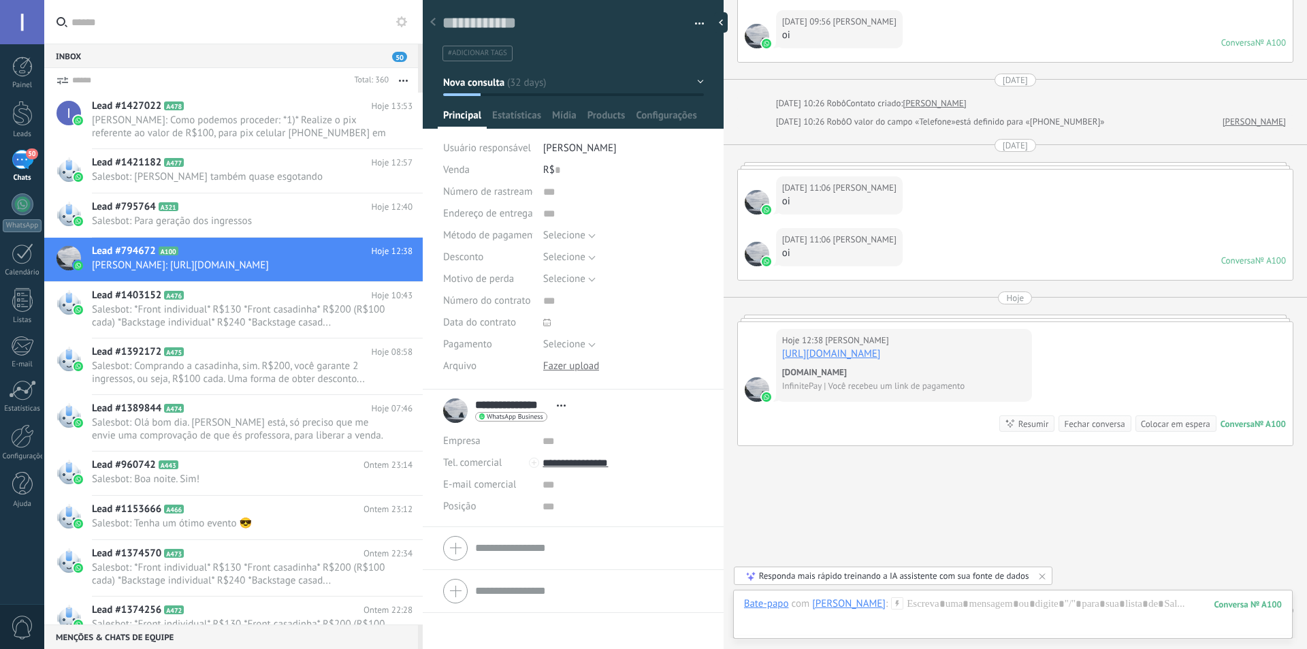
scroll to position [2132, 0]
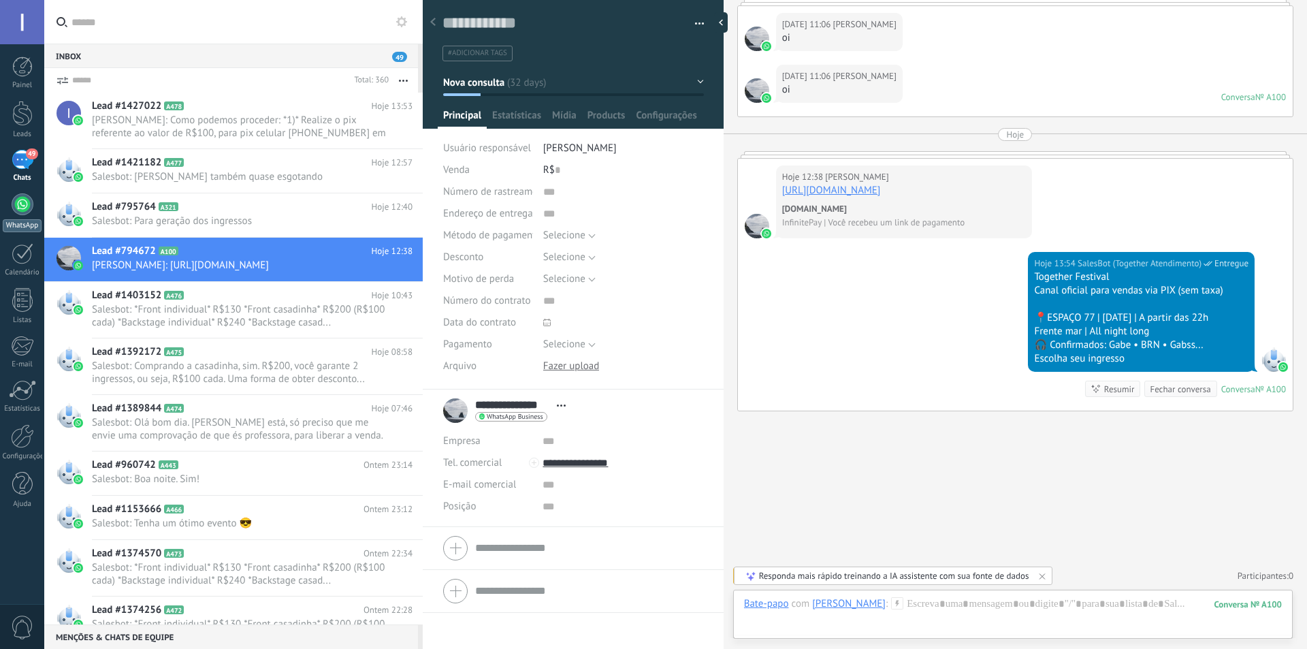
click at [17, 202] on div at bounding box center [23, 204] width 22 height 22
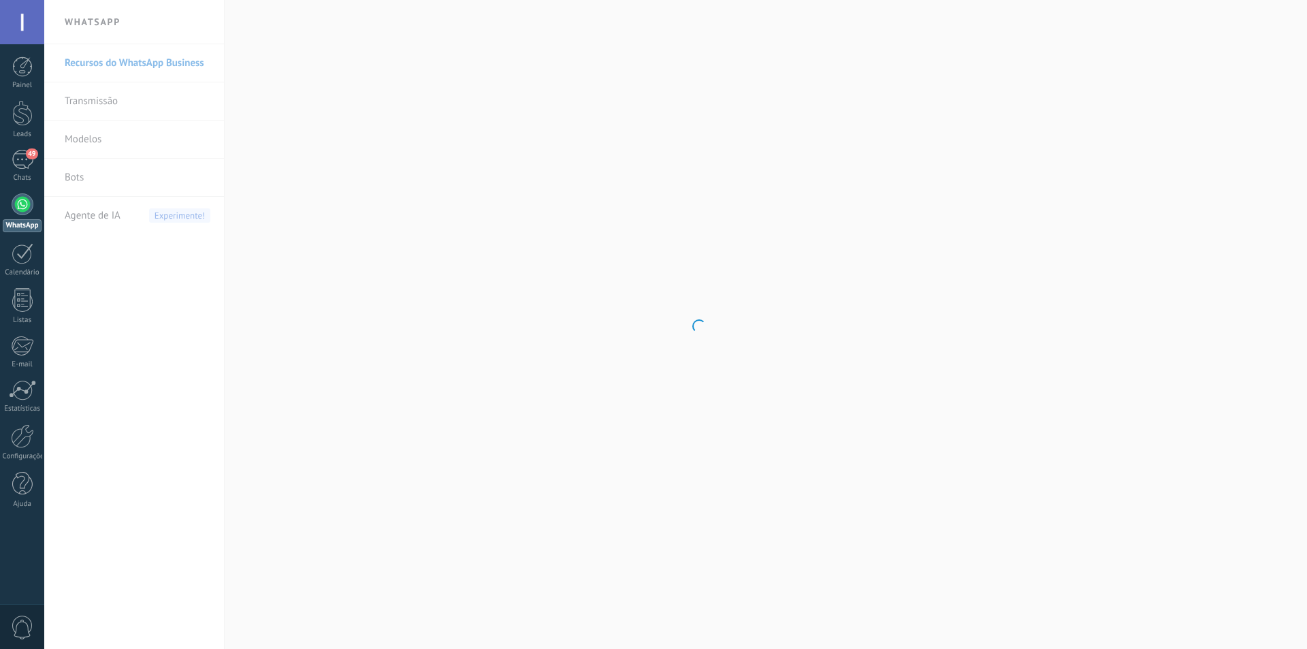
click at [82, 177] on body ".abccls-1,.abccls-2{fill-rule:evenodd}.abccls-2{fill:#fff} .abfcls-1{fill:none}…" at bounding box center [653, 324] width 1307 height 649
click at [82, 177] on link "Bots" at bounding box center [138, 178] width 146 height 38
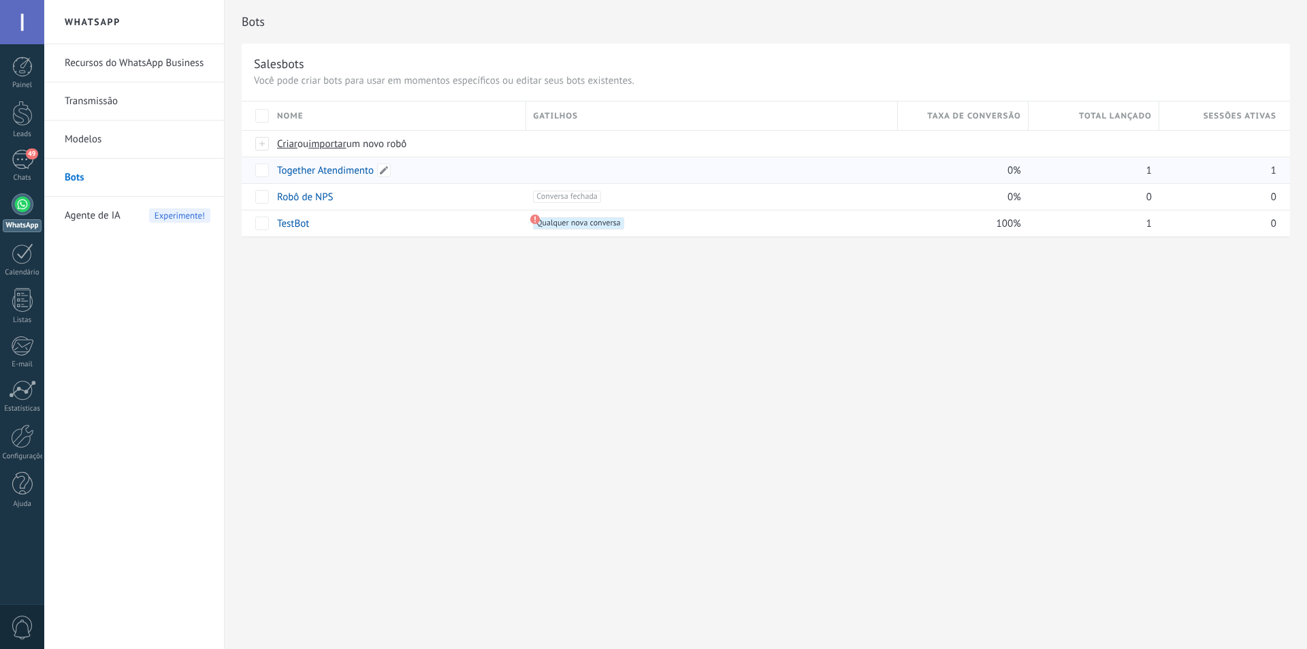
click at [353, 168] on link "Together Atendimento" at bounding box center [325, 170] width 97 height 13
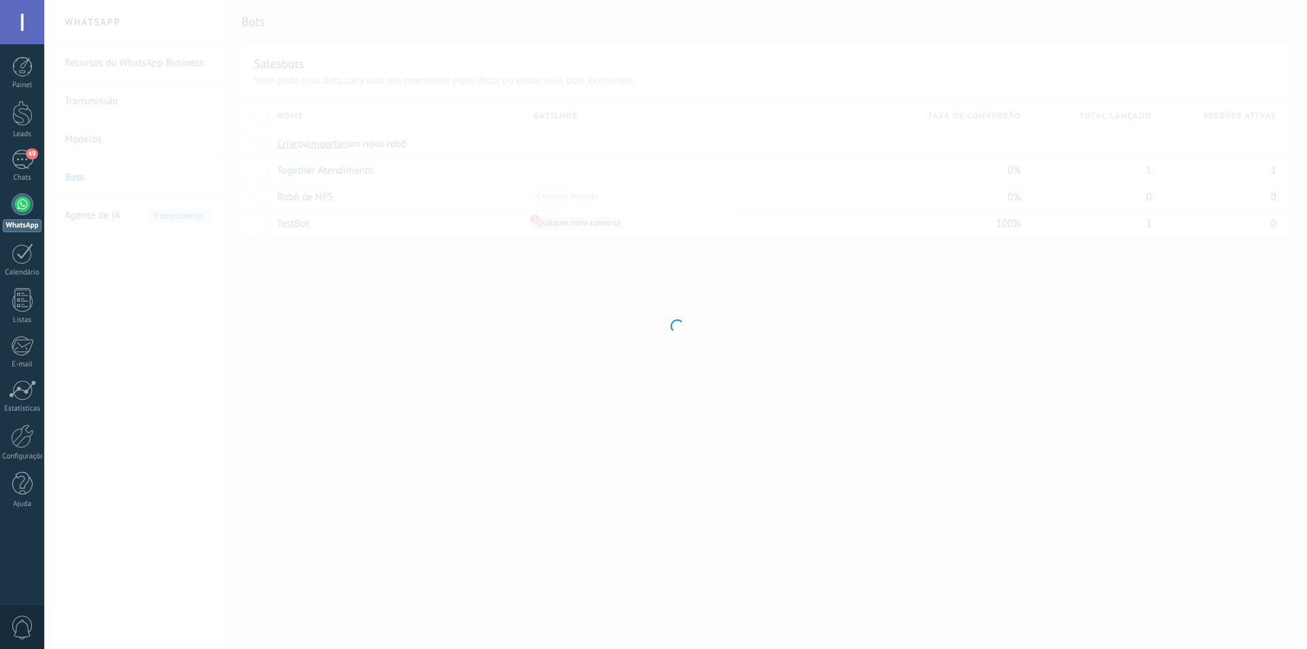
type input "**********"
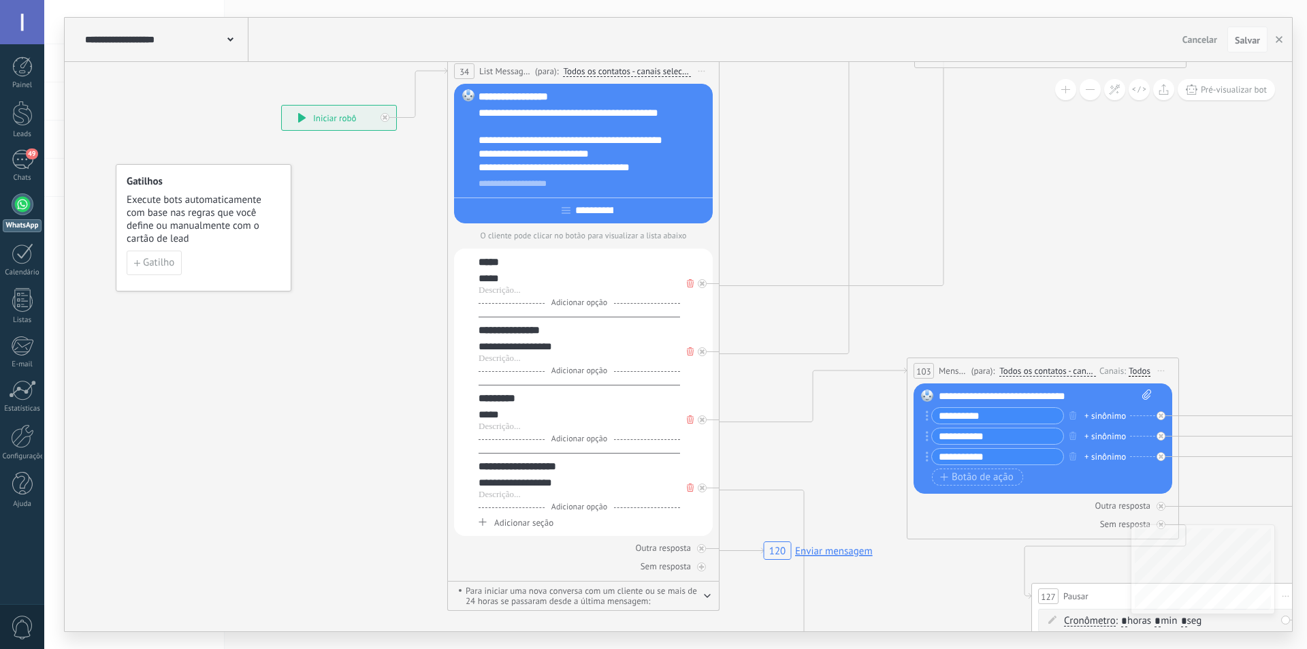
click at [640, 170] on div "**********" at bounding box center [592, 140] width 229 height 68
drag, startPoint x: 657, startPoint y: 169, endPoint x: 639, endPoint y: 172, distance: 17.9
click at [639, 172] on div "**********" at bounding box center [592, 140] width 229 height 68
copy div "*"
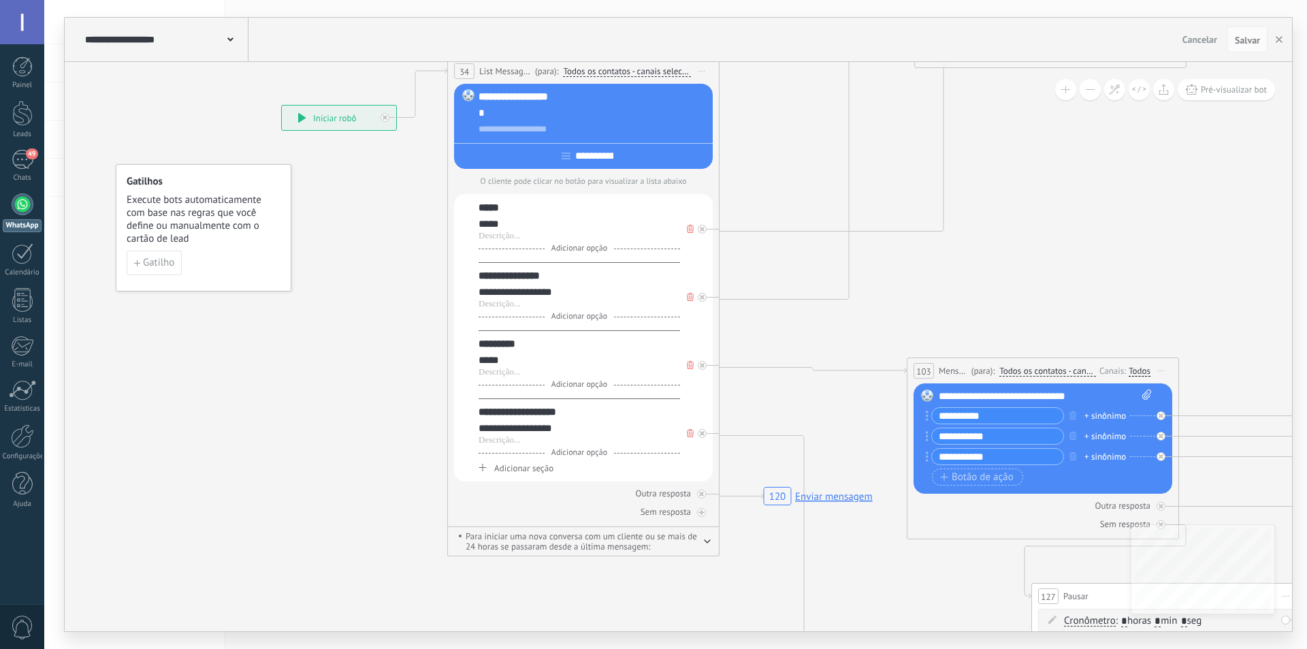
click at [1196, 42] on span "Cancelar" at bounding box center [1199, 39] width 35 height 12
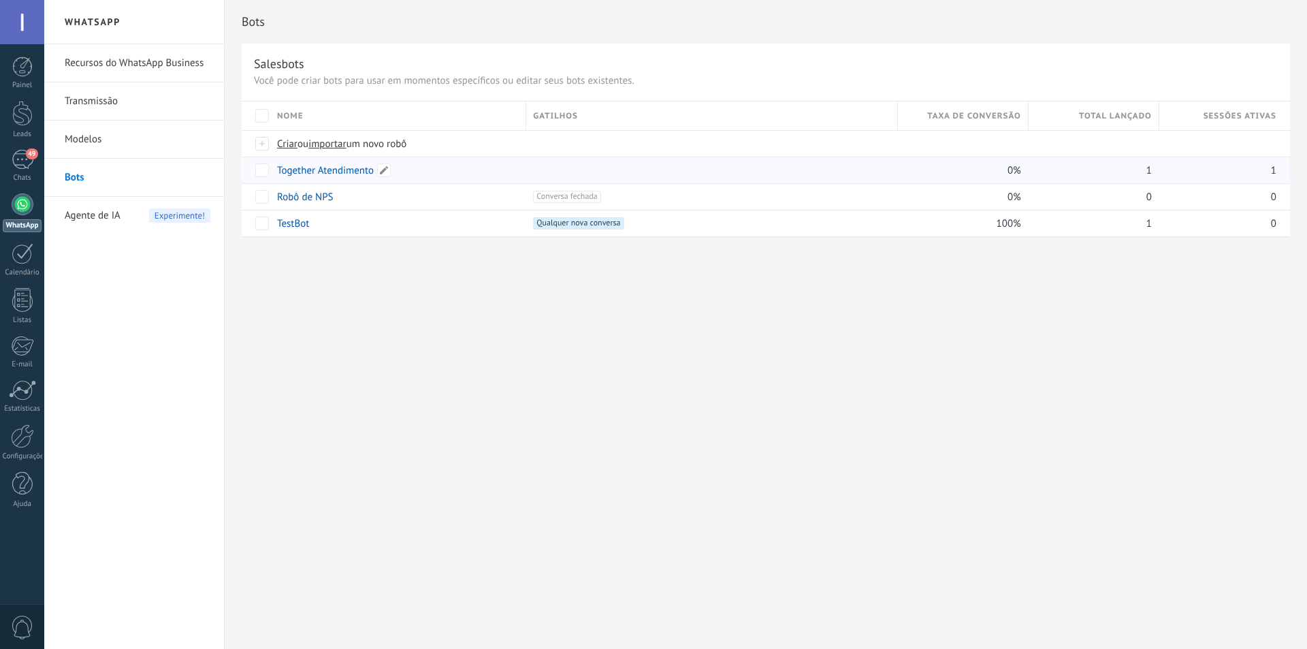
click at [350, 167] on link "Together Atendimento" at bounding box center [325, 170] width 97 height 13
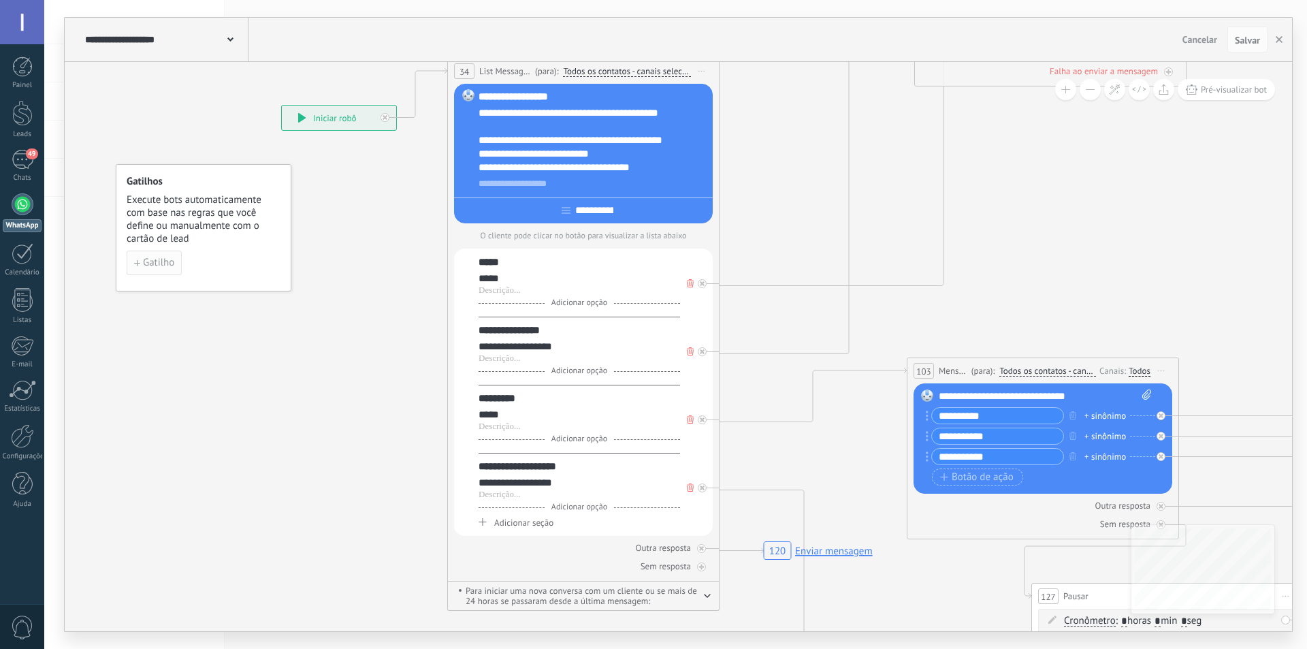
click at [160, 269] on button "Gatilho" at bounding box center [154, 262] width 55 height 25
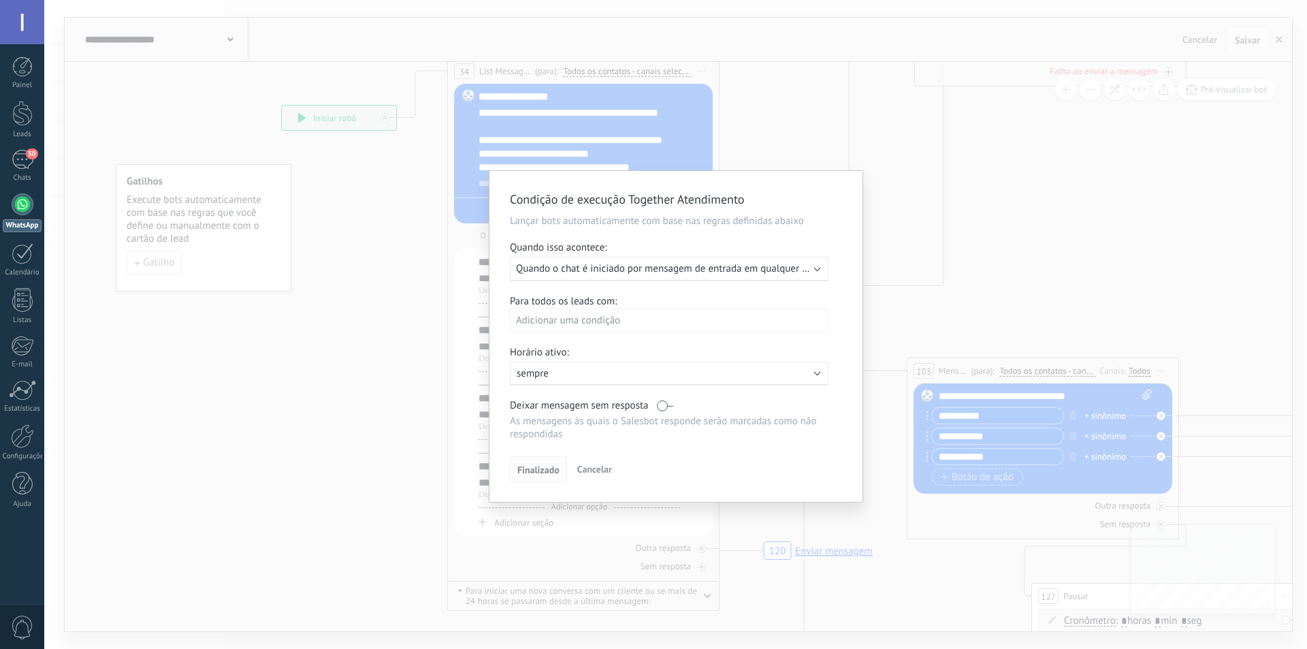
click at [537, 473] on span "Finalizado" at bounding box center [538, 470] width 42 height 10
click at [540, 466] on span "Finalizado" at bounding box center [538, 470] width 42 height 10
click at [601, 477] on button "Cancelar" at bounding box center [595, 469] width 46 height 20
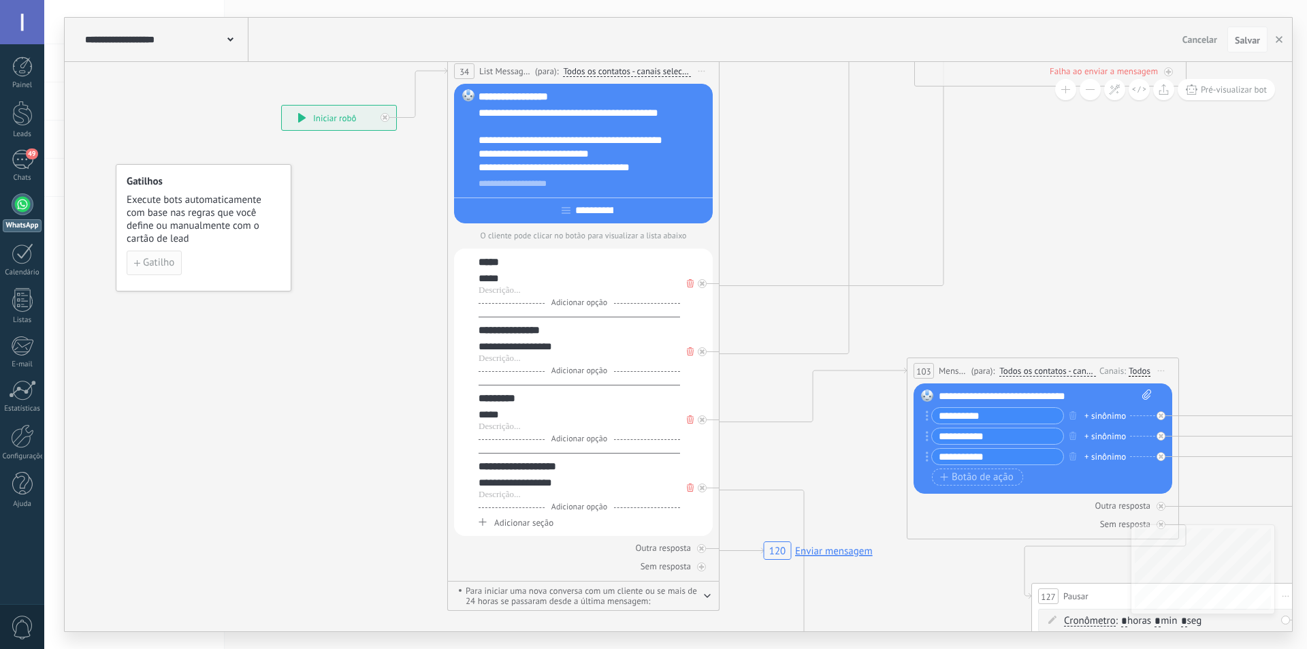
click at [152, 263] on span "Gatilho" at bounding box center [158, 263] width 31 height 10
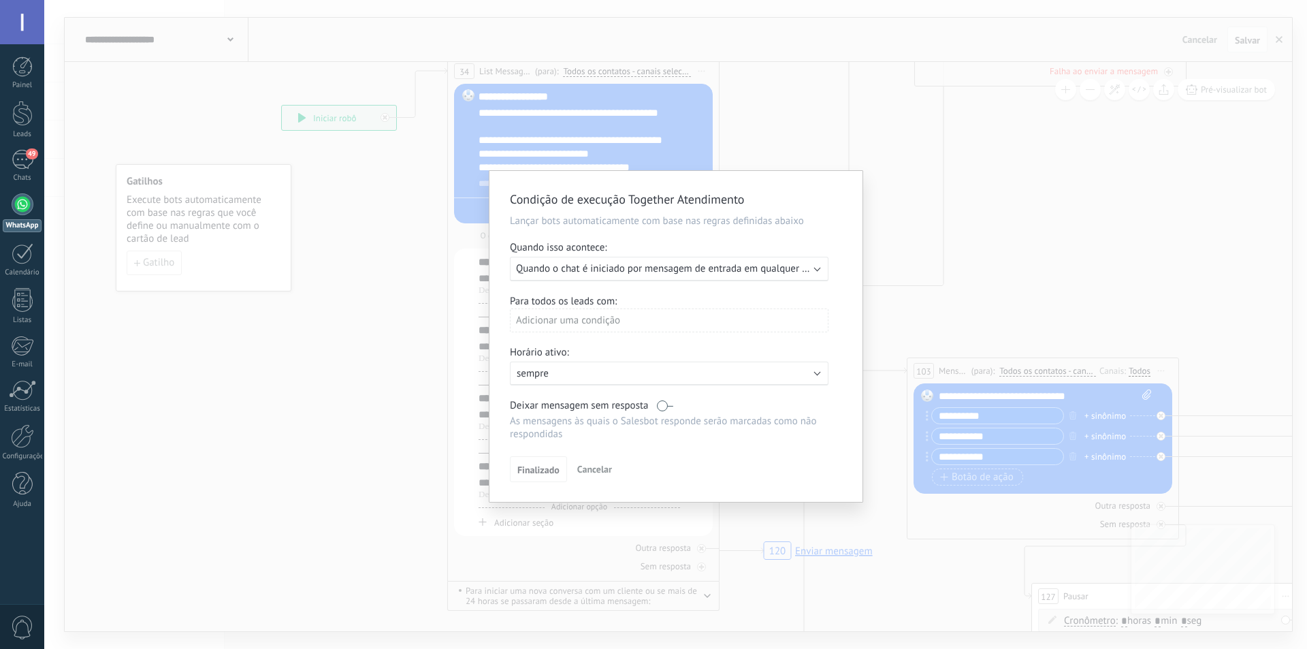
click at [573, 265] on span "Quando o chat é iniciado por mensagem de entrada em qualquer canal" at bounding box center [670, 268] width 309 height 13
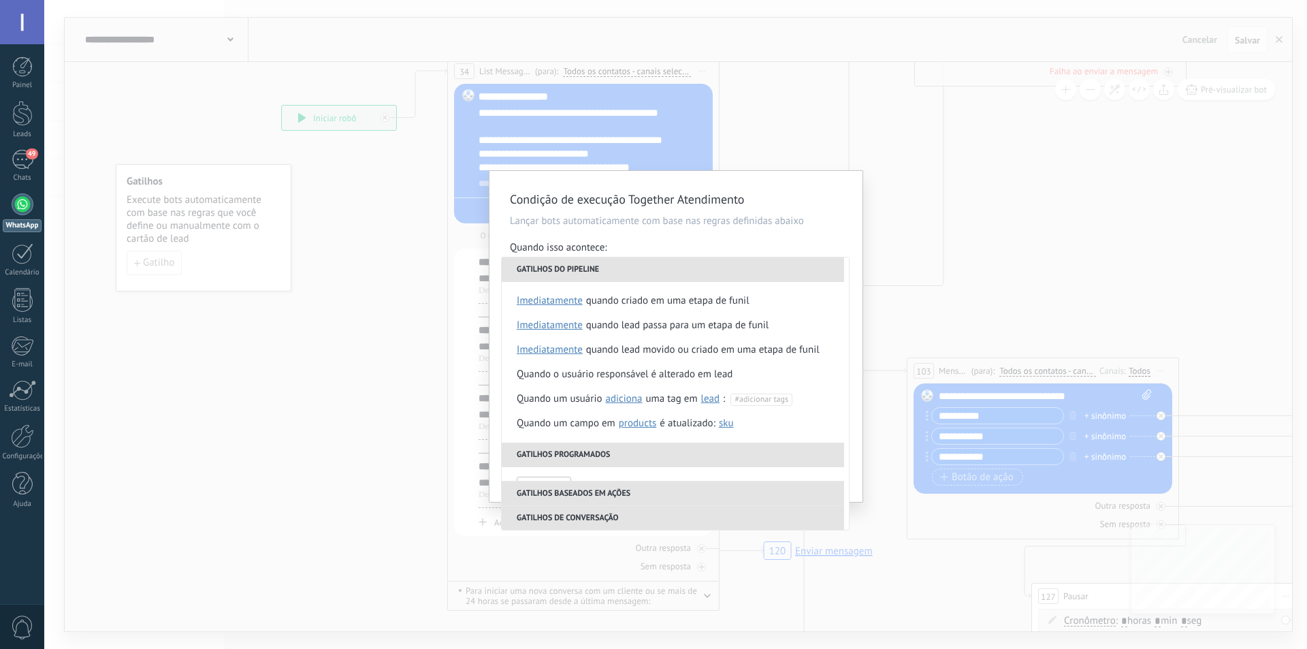
click at [619, 231] on div "Condição de execução Together Atendimento Lançar bots automaticamente com base …" at bounding box center [675, 336] width 373 height 331
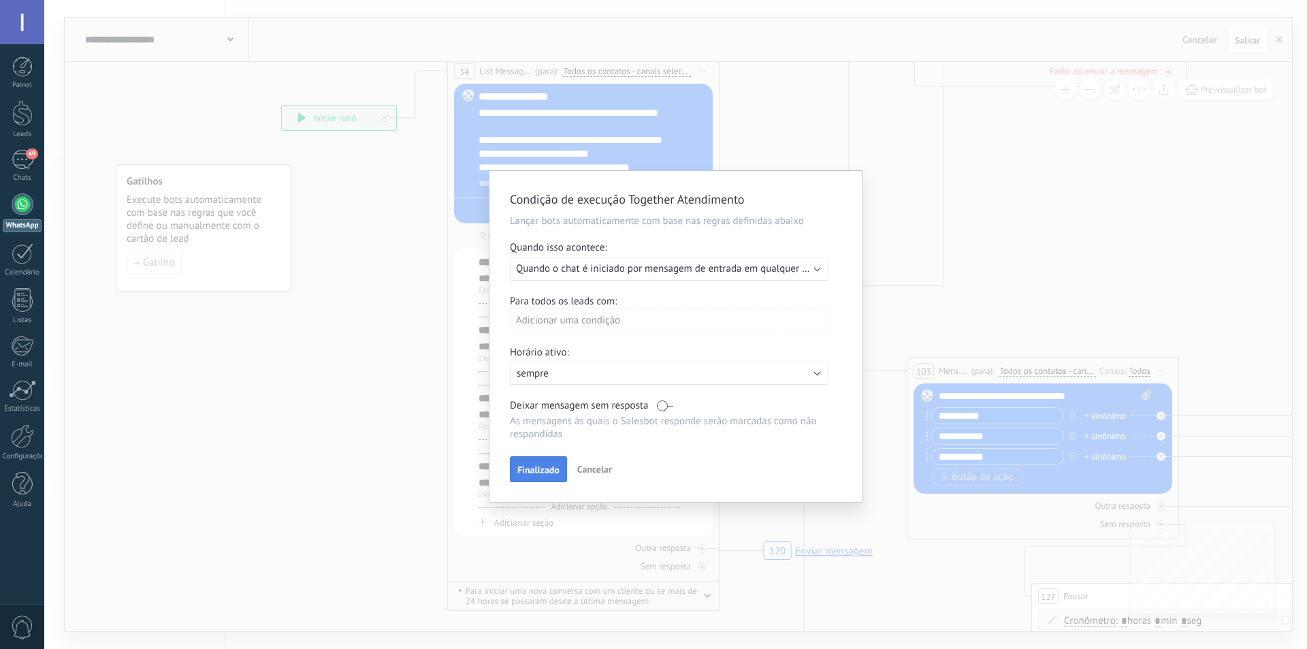
click at [538, 467] on span "Finalizado" at bounding box center [538, 470] width 42 height 10
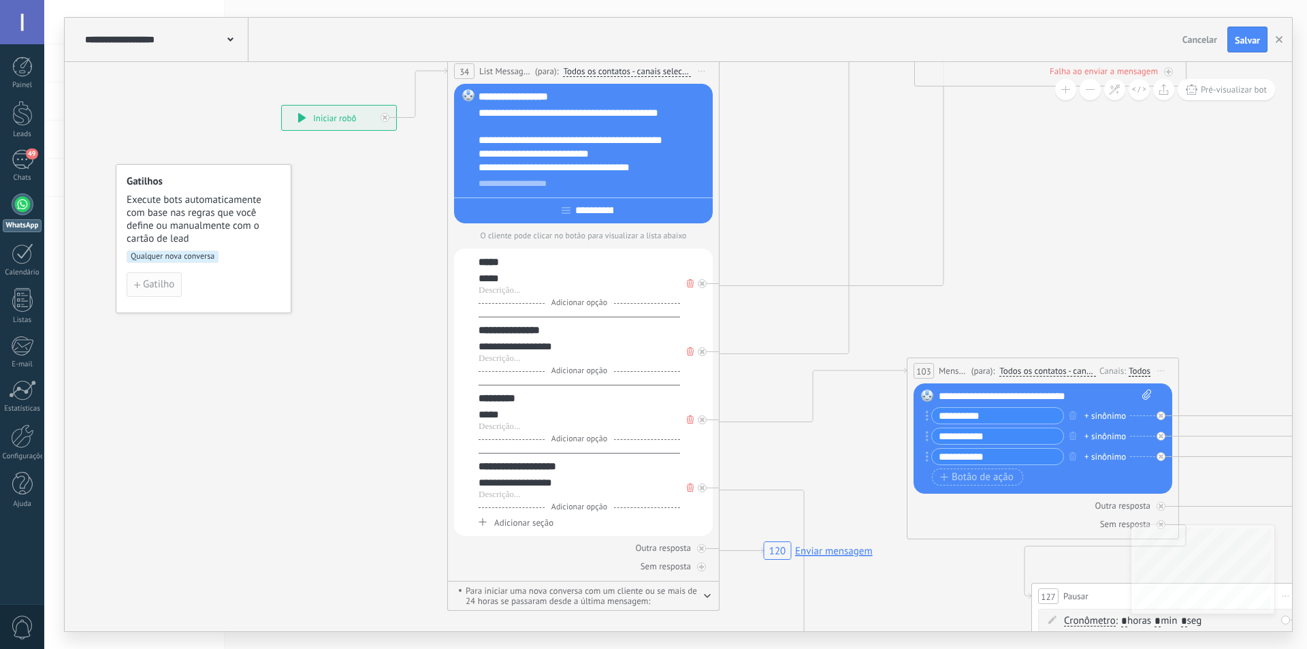
click at [165, 284] on span "Gatilho" at bounding box center [158, 285] width 31 height 10
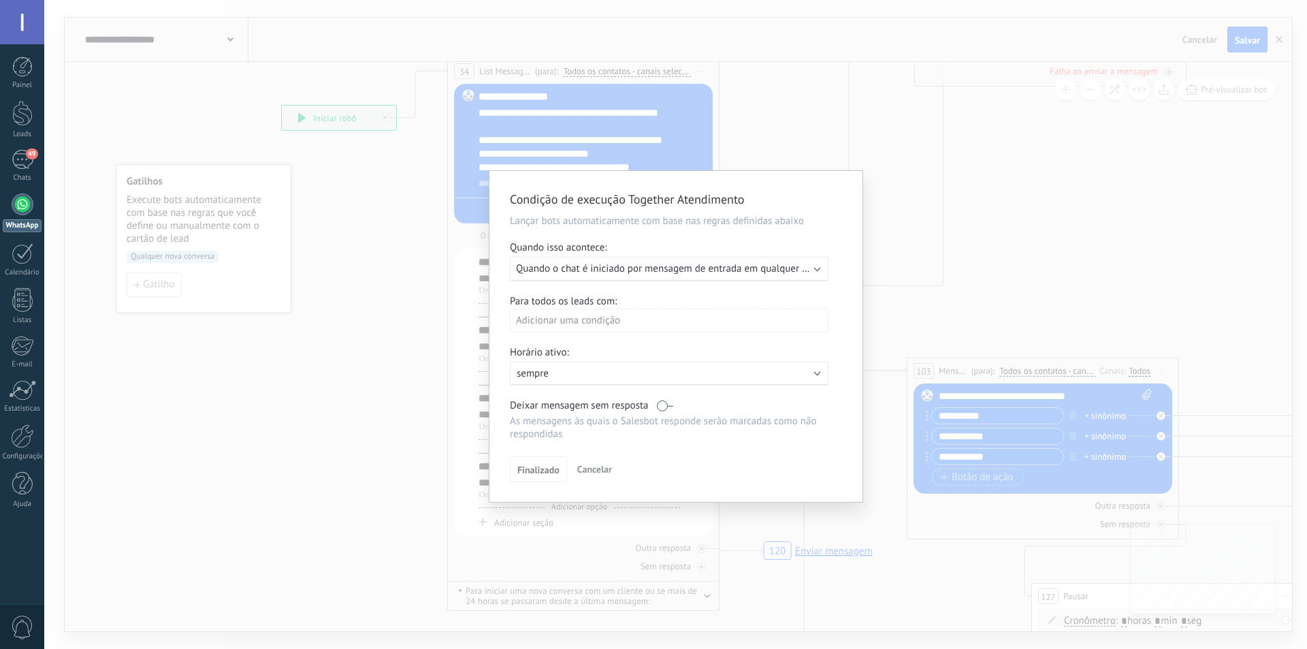
click at [611, 262] on span "Quando o chat é iniciado por mensagem de entrada em qualquer canal" at bounding box center [670, 268] width 309 height 13
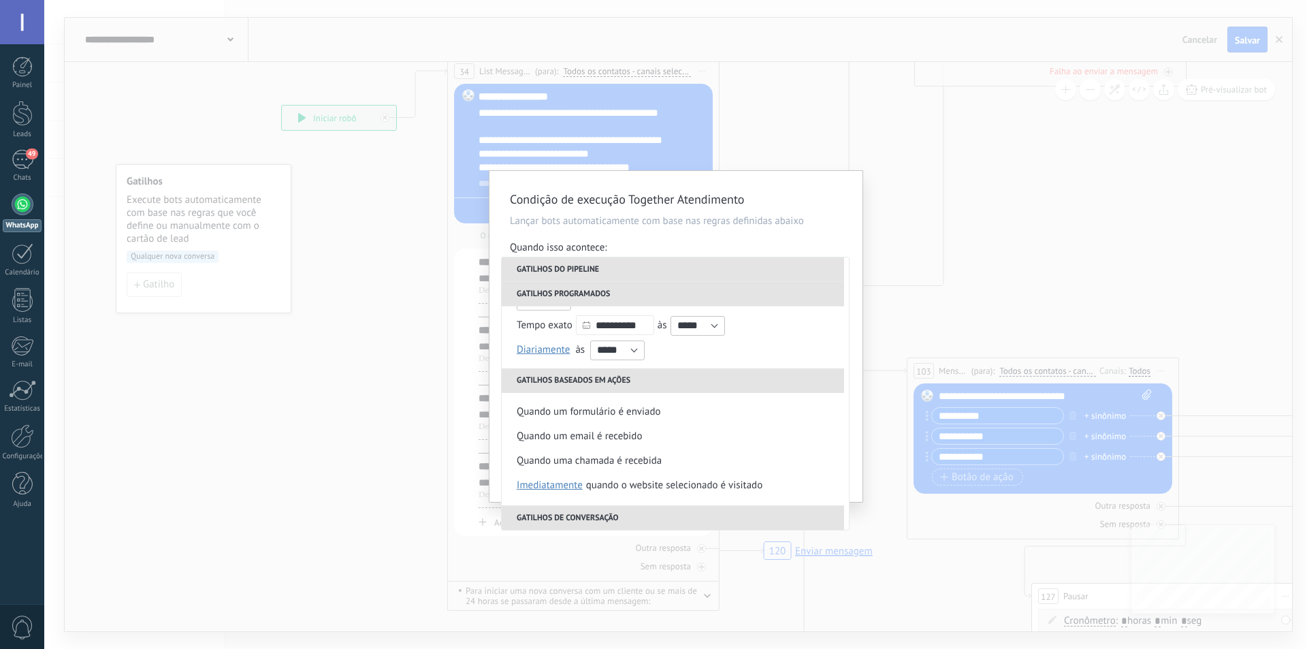
scroll to position [340, 0]
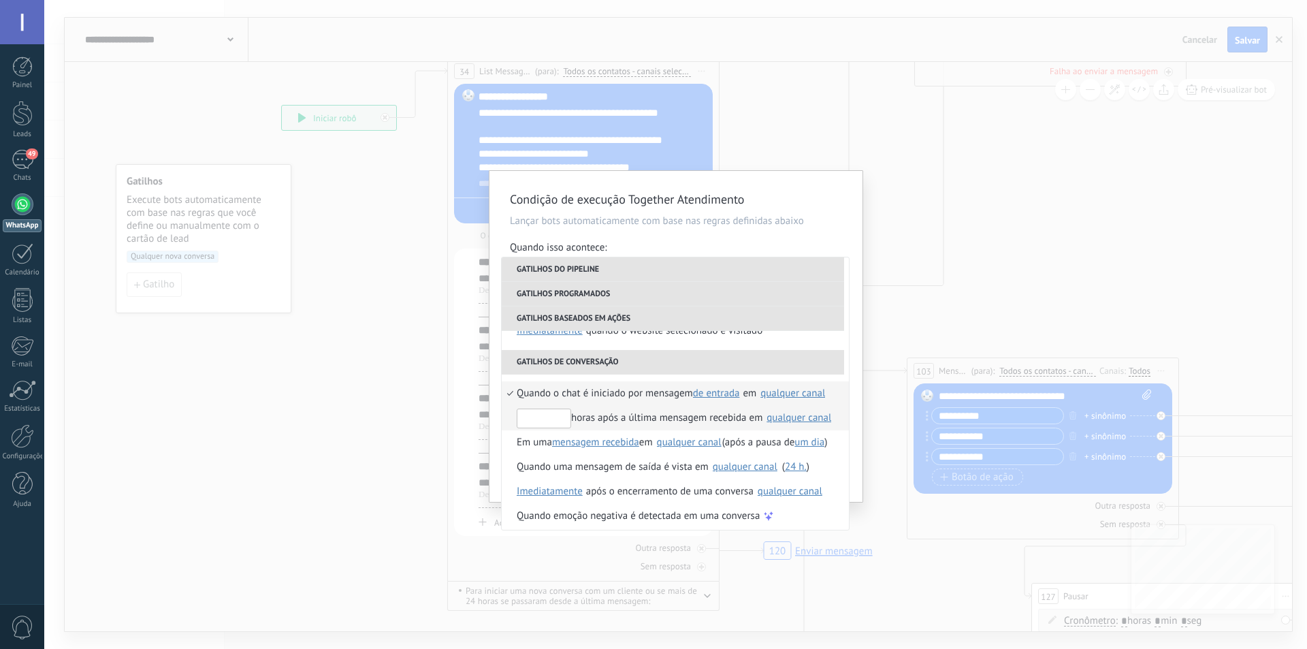
drag, startPoint x: 543, startPoint y: 420, endPoint x: 505, endPoint y: 418, distance: 38.2
click at [505, 418] on li "horas após a última mensagem recebida em Selecionar tudo Together Festival by F…" at bounding box center [675, 418] width 347 height 25
type input "**"
click at [655, 361] on li "Gatilhos de conversação" at bounding box center [673, 362] width 342 height 25
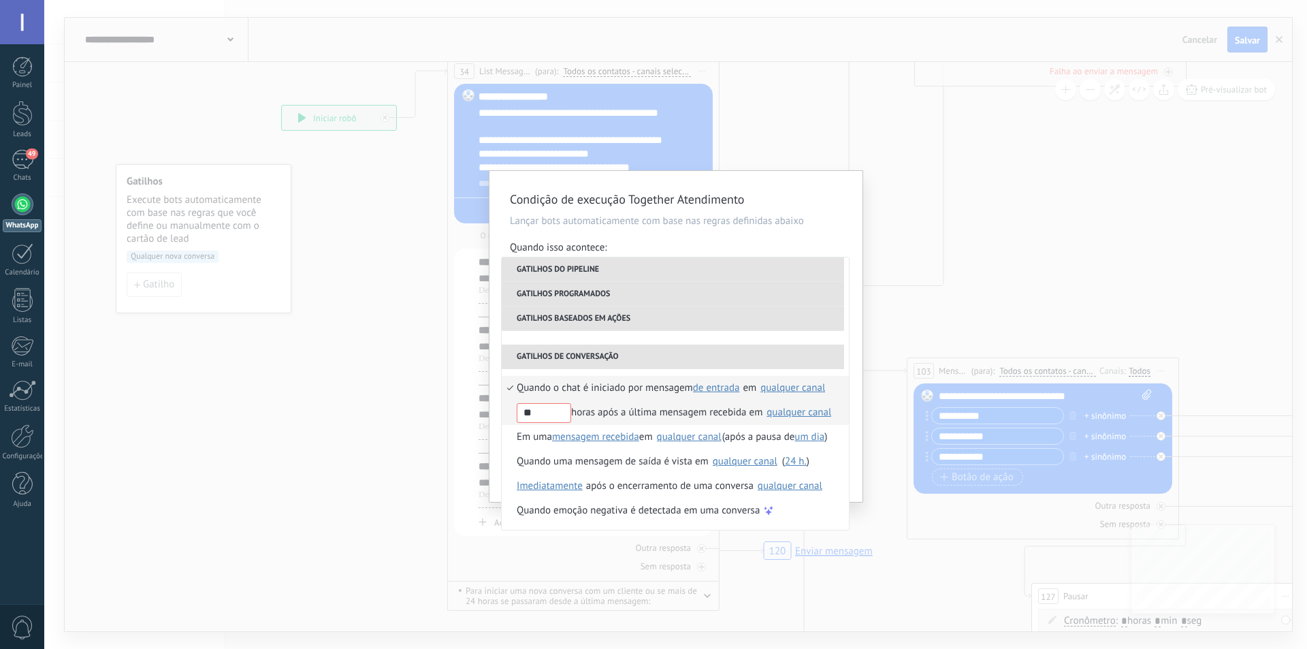
click at [595, 410] on div "** horas após a última mensagem recebida em" at bounding box center [640, 412] width 246 height 25
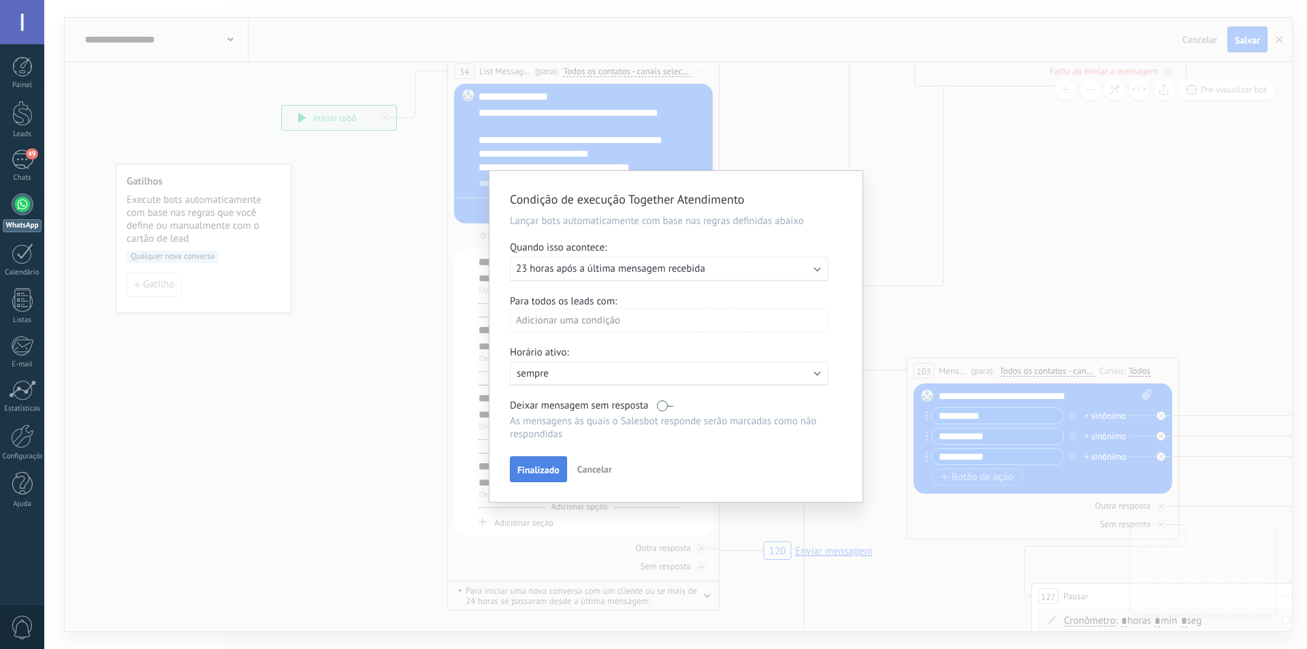
click at [546, 466] on span "Finalizado" at bounding box center [538, 470] width 42 height 10
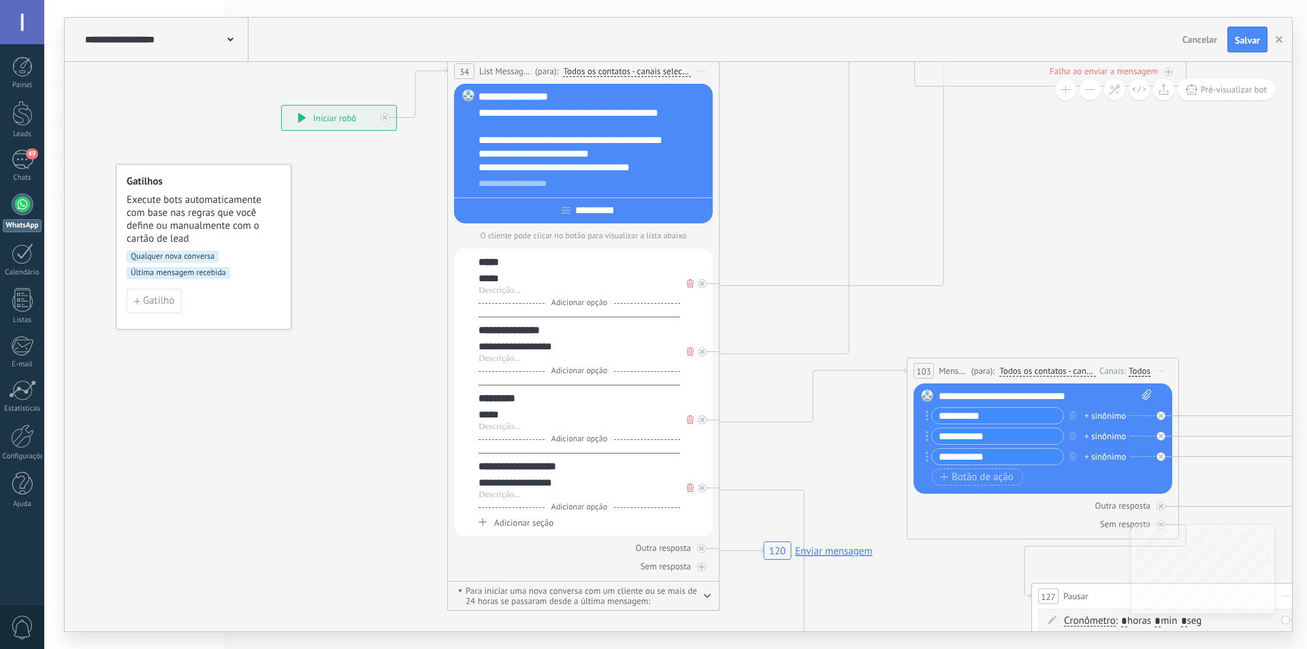
click at [192, 255] on span "Qualquer nova conversa" at bounding box center [173, 256] width 92 height 12
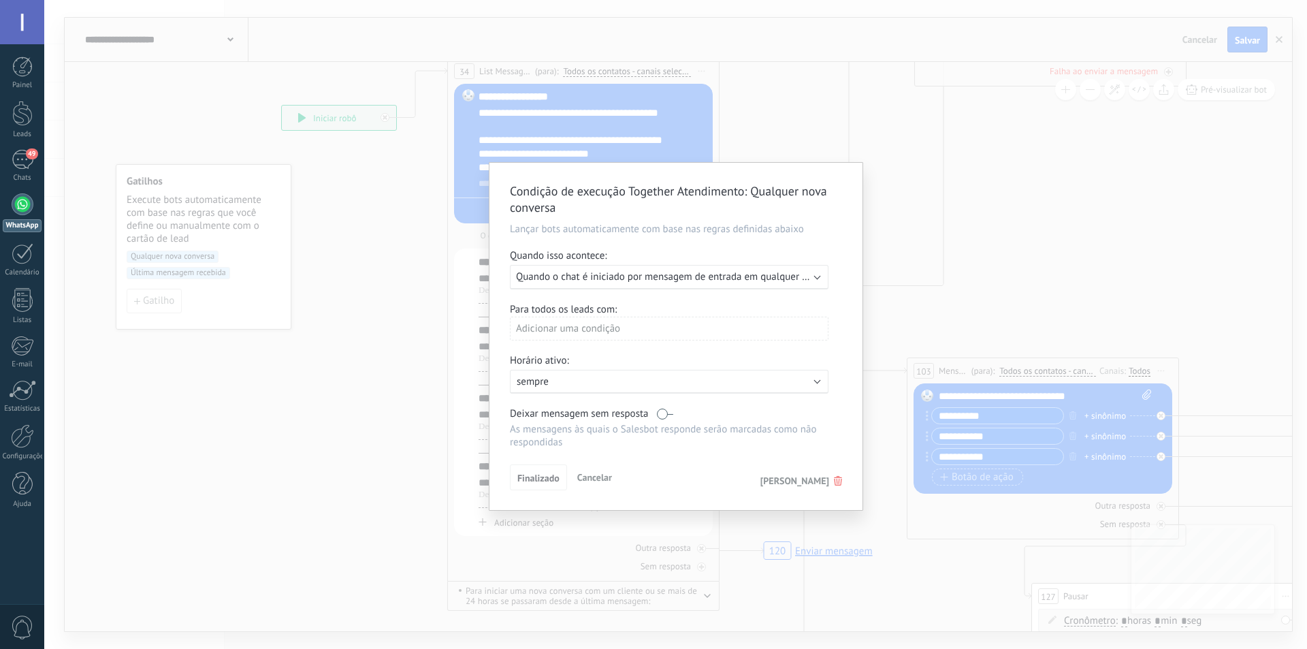
click at [823, 482] on span "Apagar gatilho" at bounding box center [794, 480] width 69 height 12
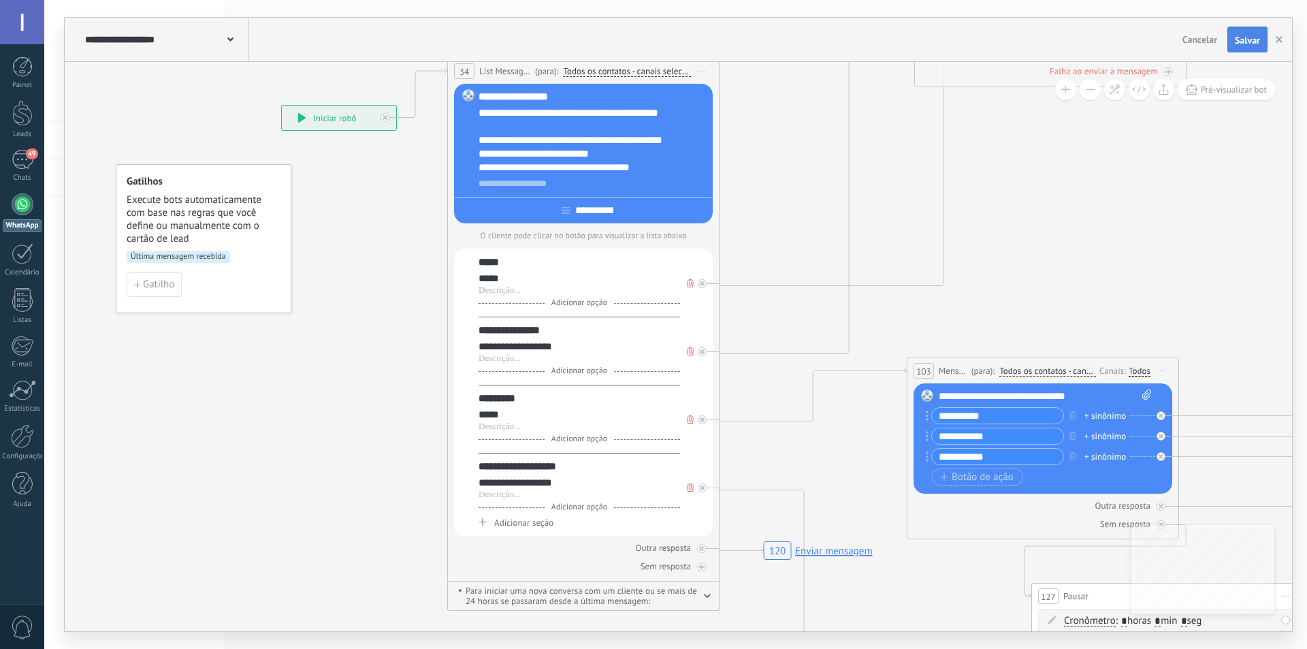
click at [1239, 45] on span "Salvar" at bounding box center [1247, 40] width 25 height 10
click at [199, 258] on span "Última mensagem recebida" at bounding box center [178, 256] width 103 height 12
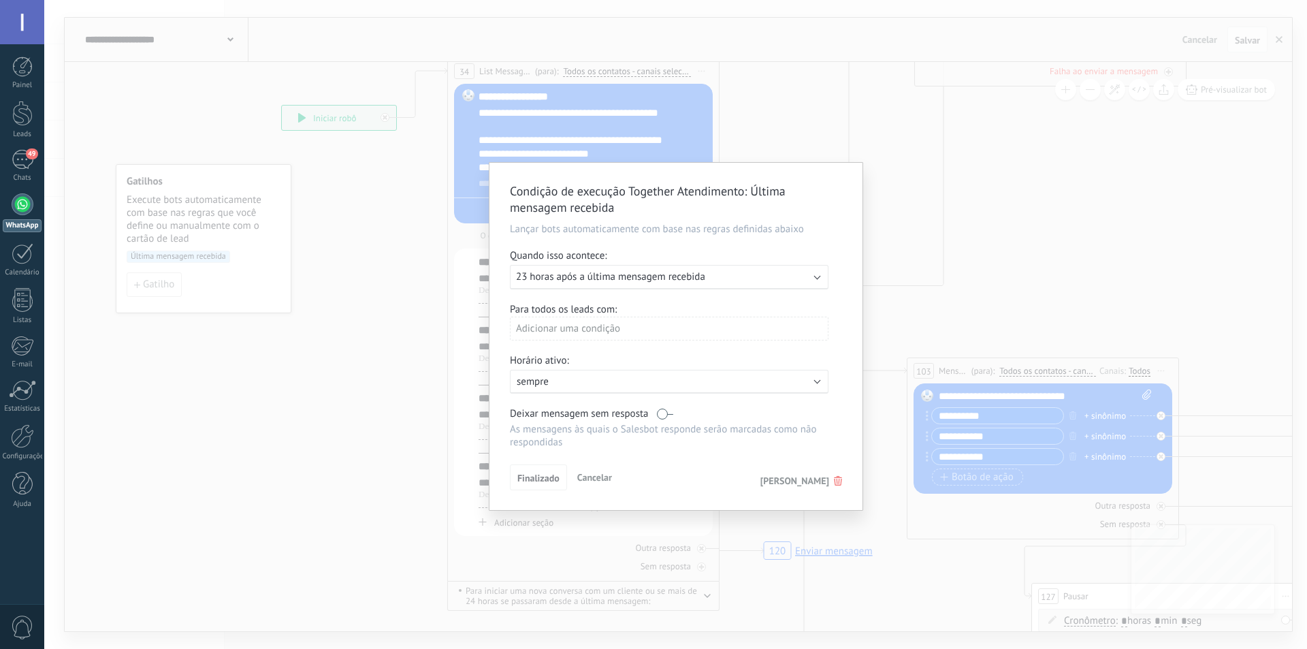
click at [642, 282] on span "23 horas após a última mensagem recebida" at bounding box center [610, 276] width 189 height 13
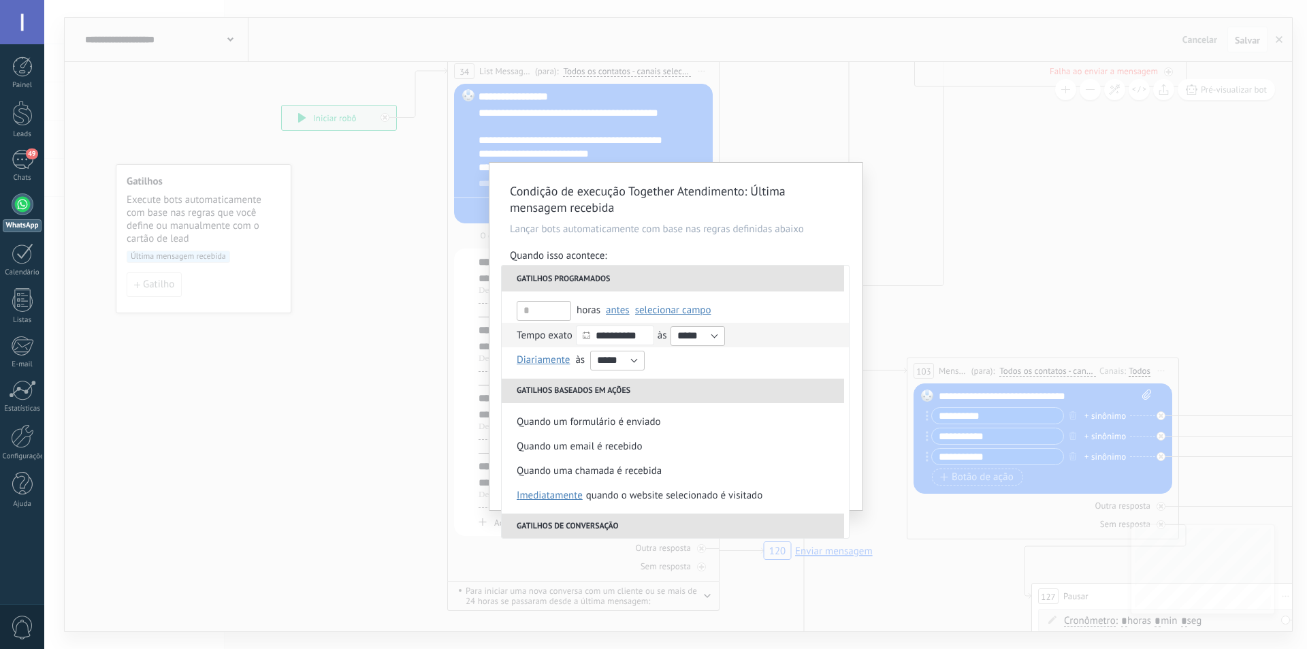
scroll to position [272, 0]
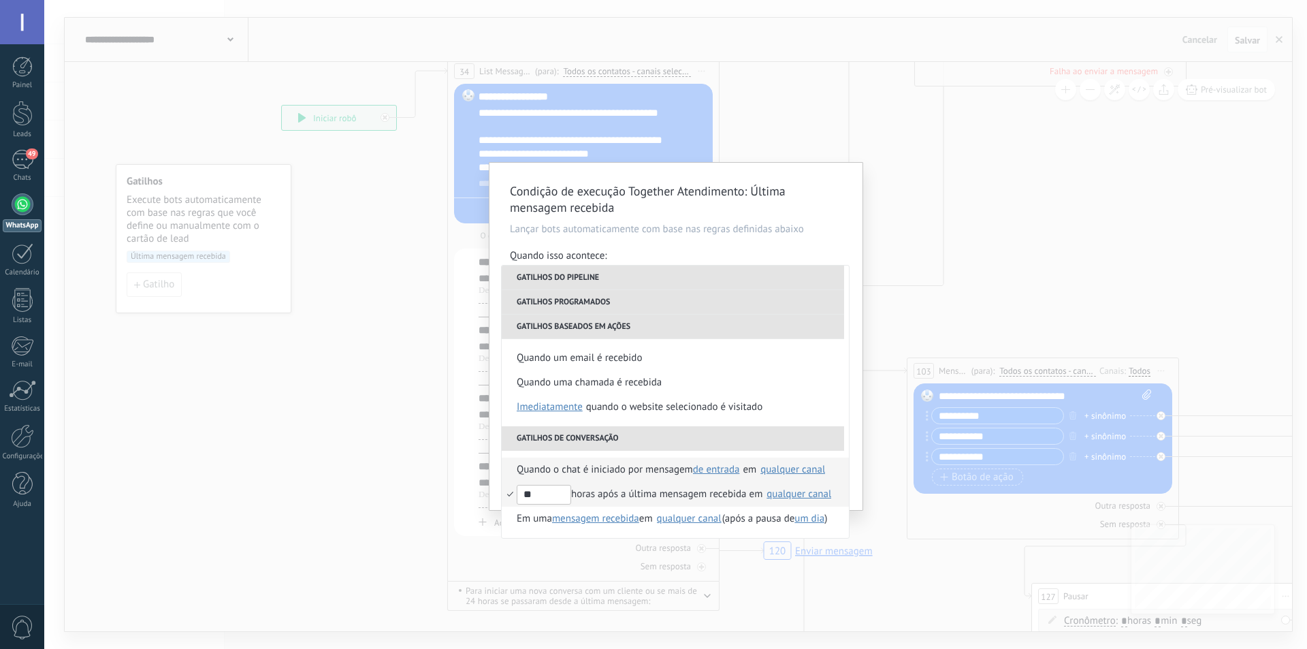
click at [619, 472] on span "Quando o chat é iniciado por mensagem" at bounding box center [605, 469] width 176 height 25
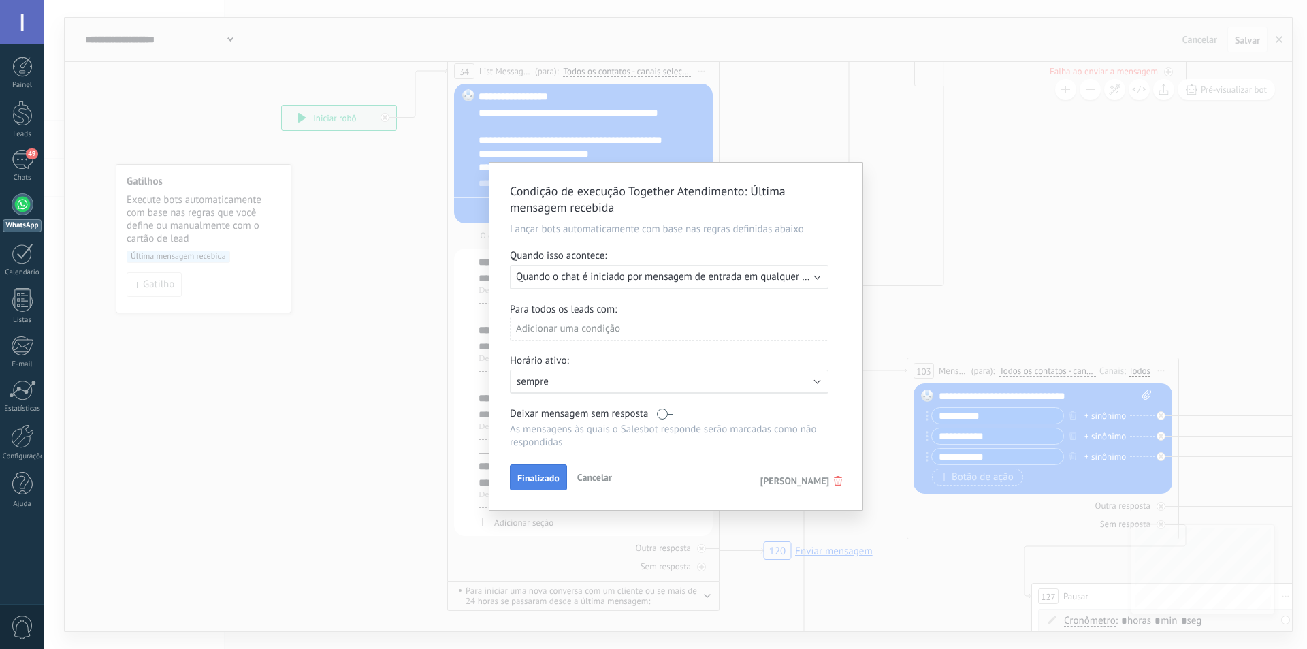
click at [529, 478] on span "Finalizado" at bounding box center [538, 478] width 42 height 10
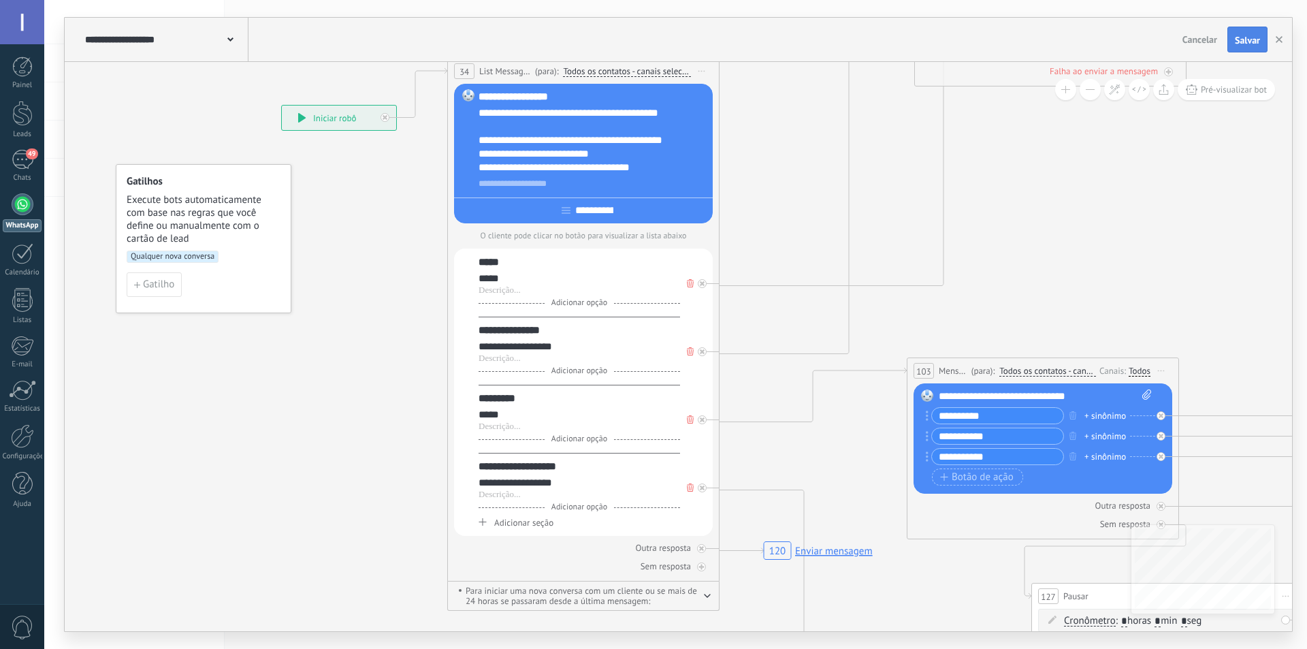
click at [1253, 43] on span "Salvar" at bounding box center [1247, 40] width 25 height 10
